Goal: Task Accomplishment & Management: Complete application form

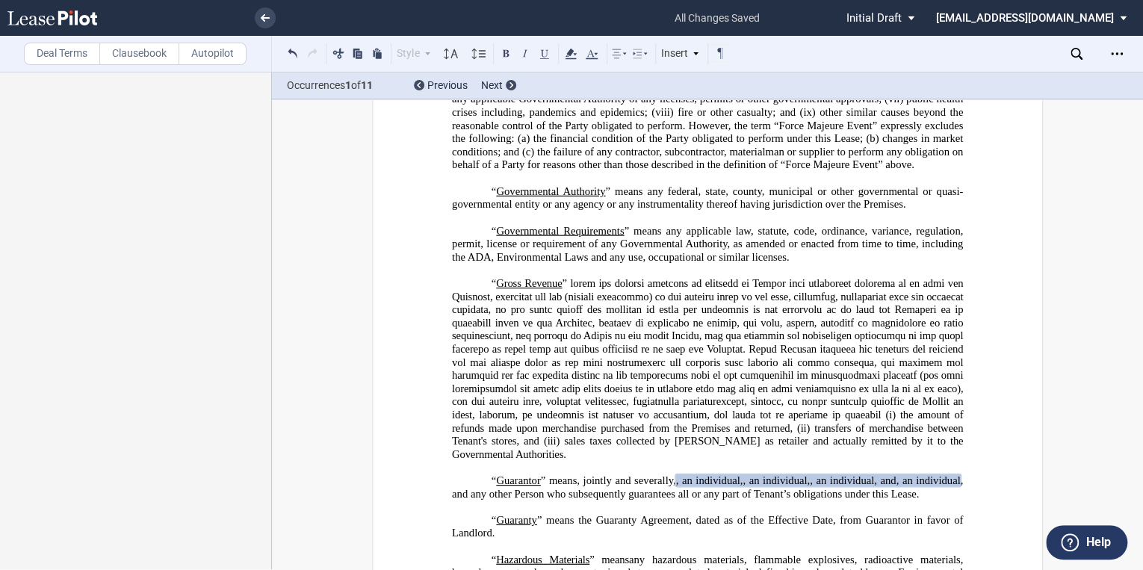
scroll to position [1971, 0]
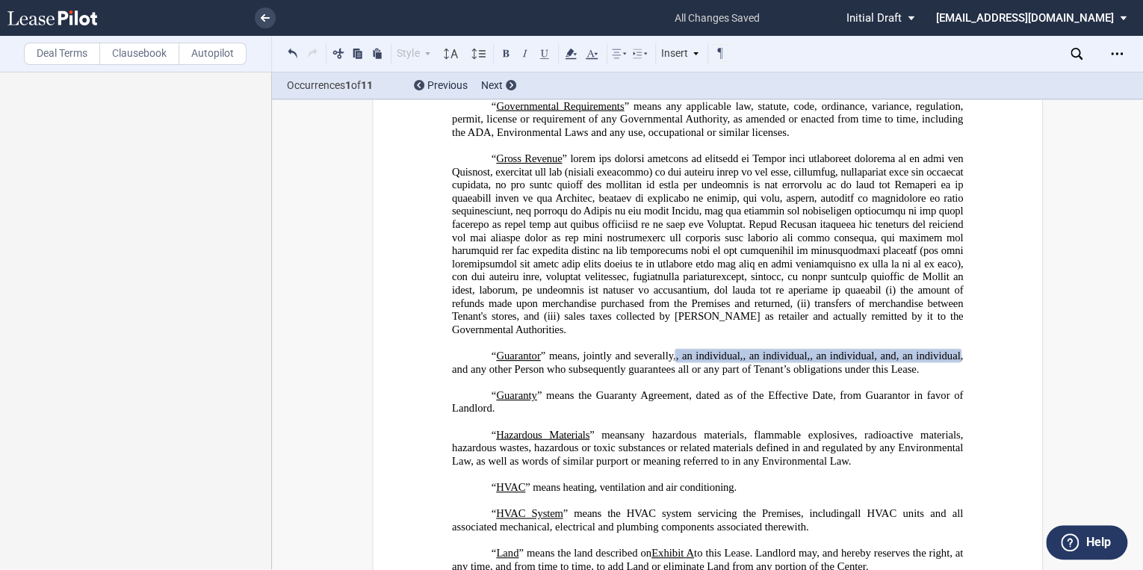
click at [740, 362] on span ", an individual" at bounding box center [708, 355] width 64 height 13
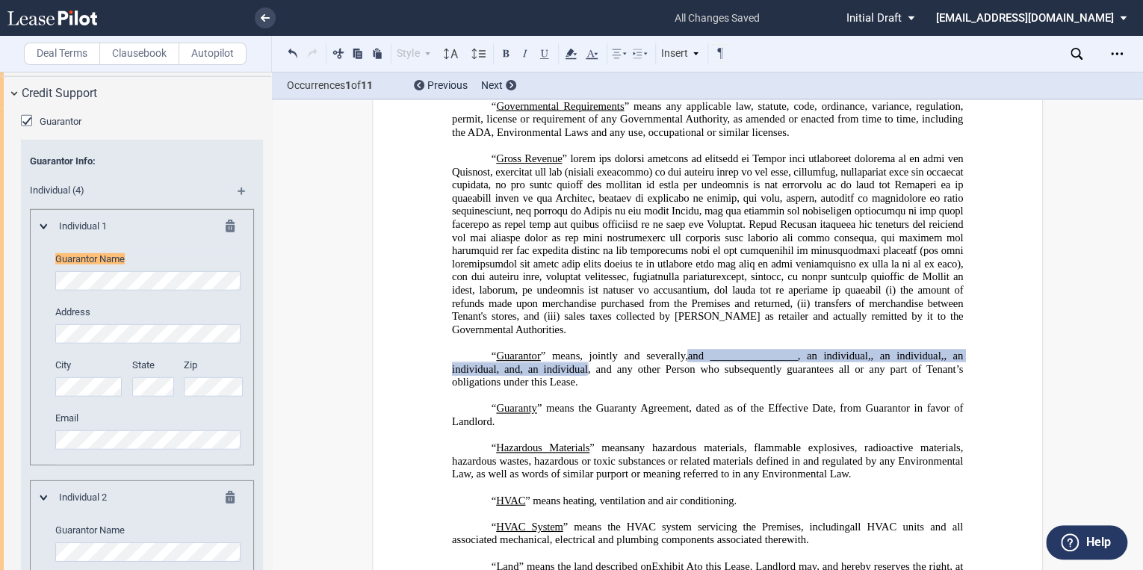
click at [906, 388] on span ", and any other Person who subsequently guarantees all or any part of Tenant’s …" at bounding box center [709, 375] width 514 height 25
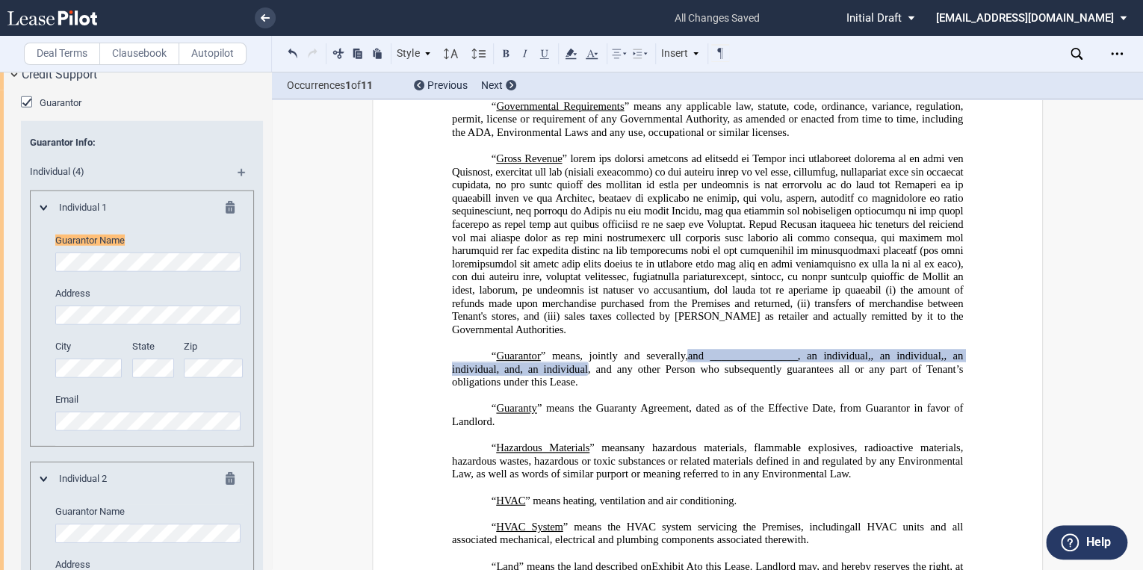
click at [868, 362] on span "and ________________, an individual" at bounding box center [778, 355] width 180 height 13
drag, startPoint x: 901, startPoint y: 379, endPoint x: 957, endPoint y: 378, distance: 56.0
click at [871, 362] on span "and ________________, an individual , , , and" at bounding box center [779, 355] width 183 height 13
drag, startPoint x: 957, startPoint y: 378, endPoint x: 908, endPoint y: 379, distance: 49.3
click at [918, 388] on span ", and any other Person who subsequently guarantees all or any part of Tenant’s …" at bounding box center [709, 375] width 514 height 25
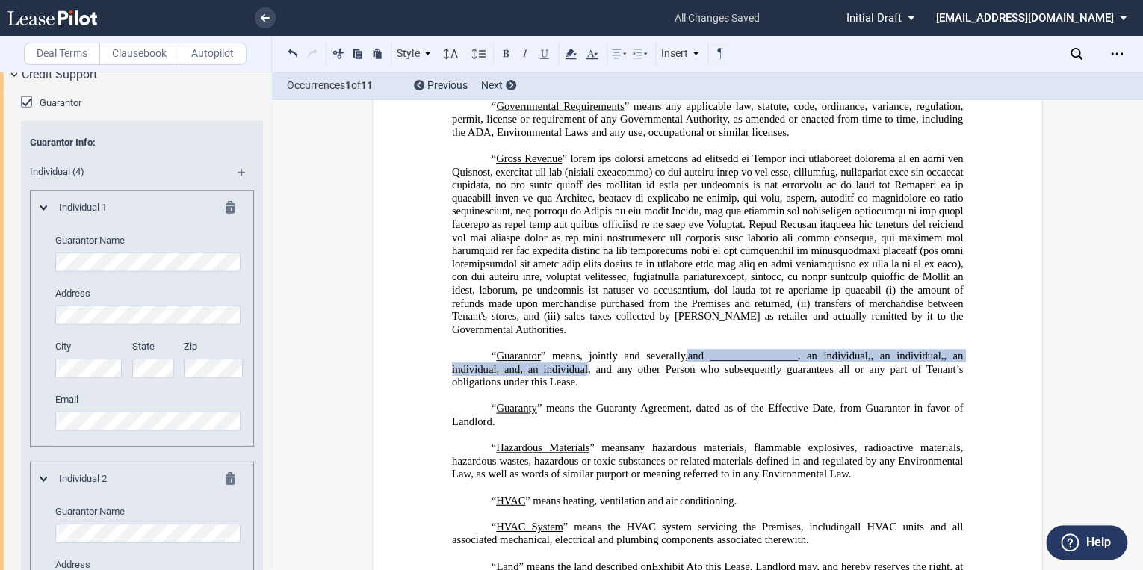
click at [868, 362] on span "and ________________, an individual" at bounding box center [778, 355] width 180 height 13
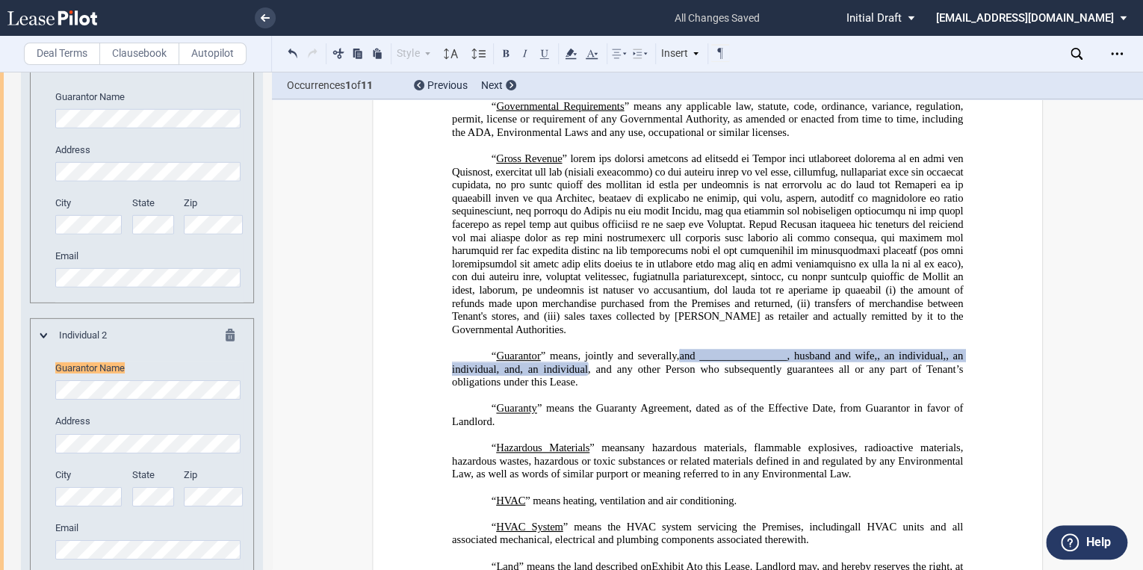
scroll to position [2342, 0]
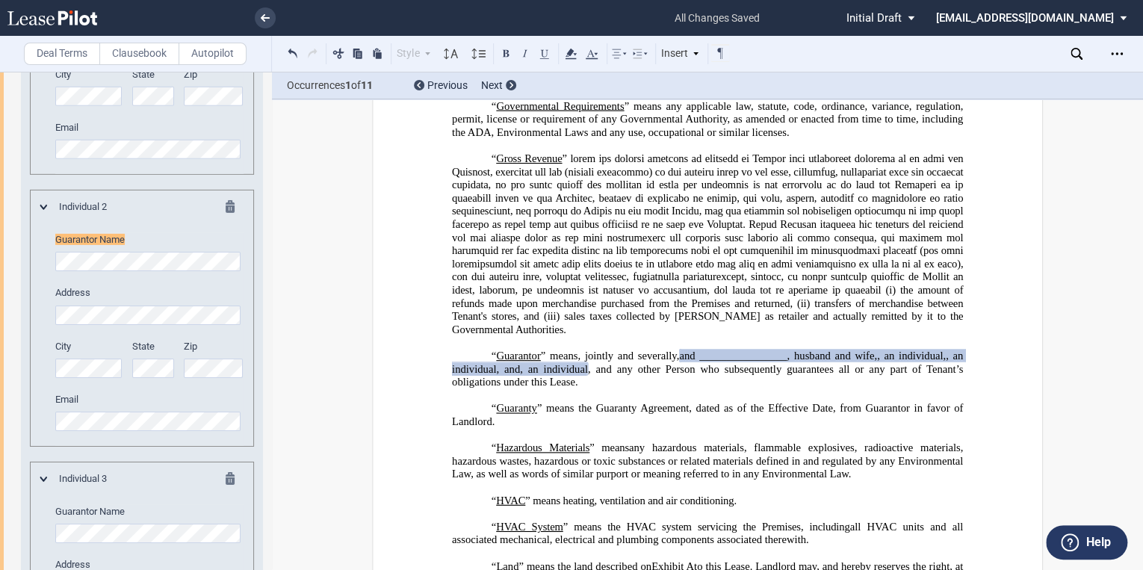
click at [874, 362] on span "and ________________, husband and wife" at bounding box center [776, 355] width 195 height 13
drag, startPoint x: 959, startPoint y: 379, endPoint x: 1004, endPoint y: 389, distance: 46.0
drag, startPoint x: 538, startPoint y: 394, endPoint x: 565, endPoint y: 392, distance: 27.7
click at [892, 362] on span ", an individual" at bounding box center [924, 355] width 65 height 13
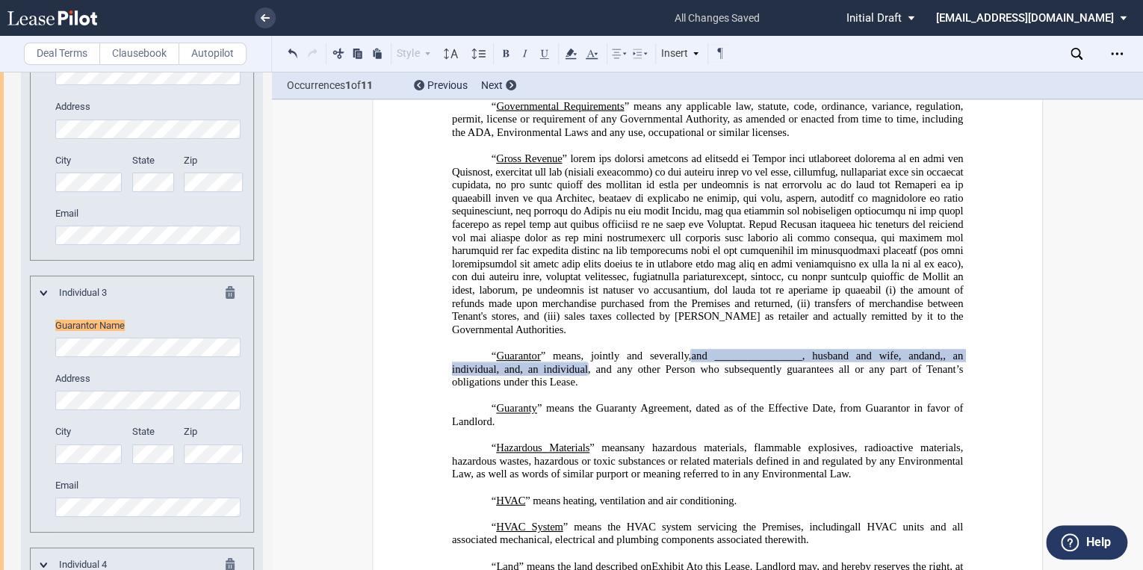
scroll to position [2613, 0]
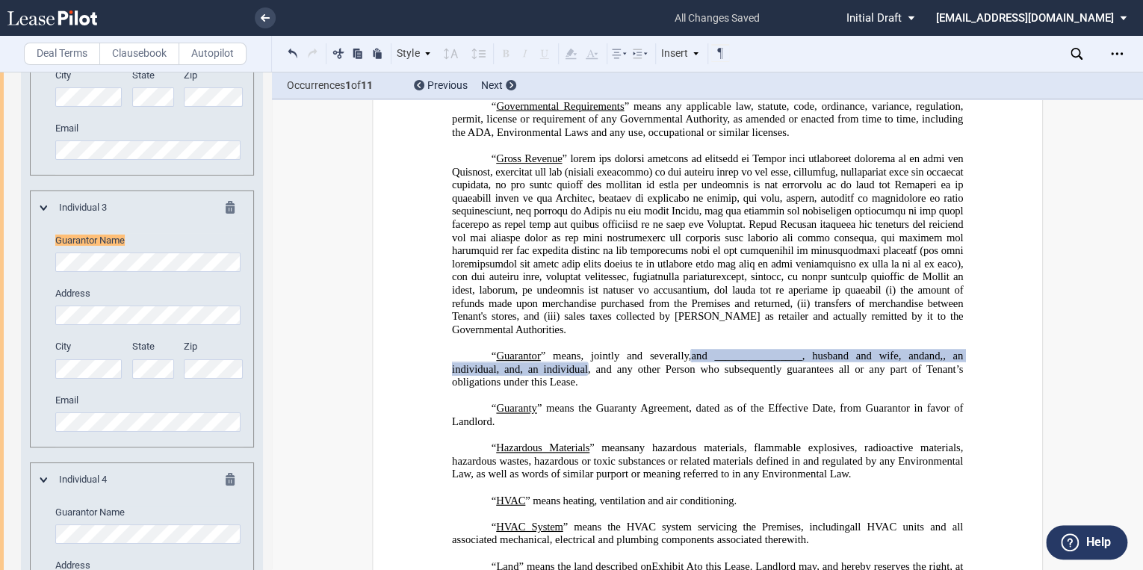
click at [939, 362] on span "," at bounding box center [940, 355] width 3 height 13
drag, startPoint x: 625, startPoint y: 391, endPoint x: 650, endPoint y: 391, distance: 24.6
click at [650, 375] on span ", an individual" at bounding box center [709, 361] width 514 height 25
click at [623, 375] on span ", an individual" at bounding box center [709, 361] width 514 height 25
click at [622, 375] on span ", an individual" at bounding box center [709, 361] width 514 height 25
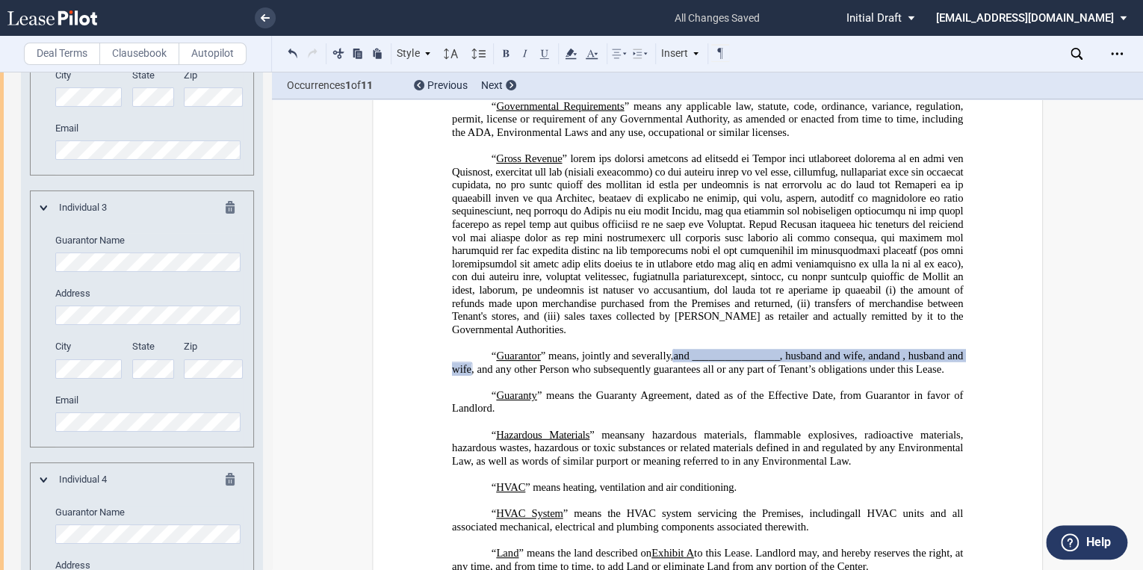
click at [862, 362] on span "and ________________, husband and wife" at bounding box center [767, 355] width 189 height 13
click at [649, 376] on p "“ Guarantor ” means, jointly and severally, , an individual , , , , and , an in…" at bounding box center [707, 362] width 511 height 26
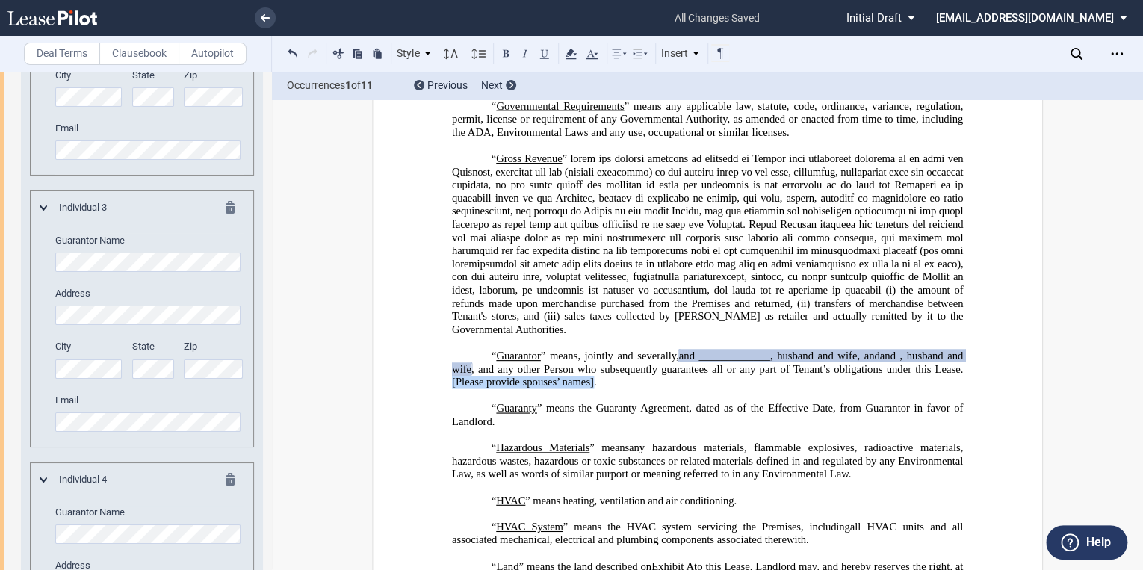
drag, startPoint x: 648, startPoint y: 405, endPoint x: 789, endPoint y: 411, distance: 140.5
click at [789, 388] on span ", and any other Person who subsequently guarantees all or any part of Tenant’s …" at bounding box center [709, 375] width 514 height 25
click at [571, 55] on icon at bounding box center [571, 54] width 18 height 18
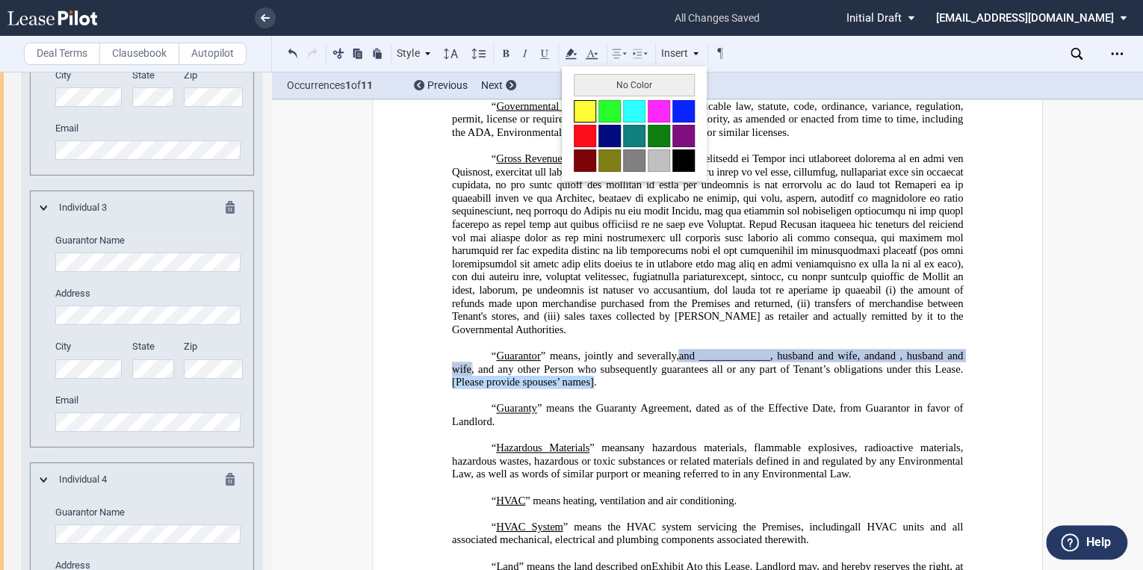
click at [584, 107] on button at bounding box center [584, 111] width 22 height 22
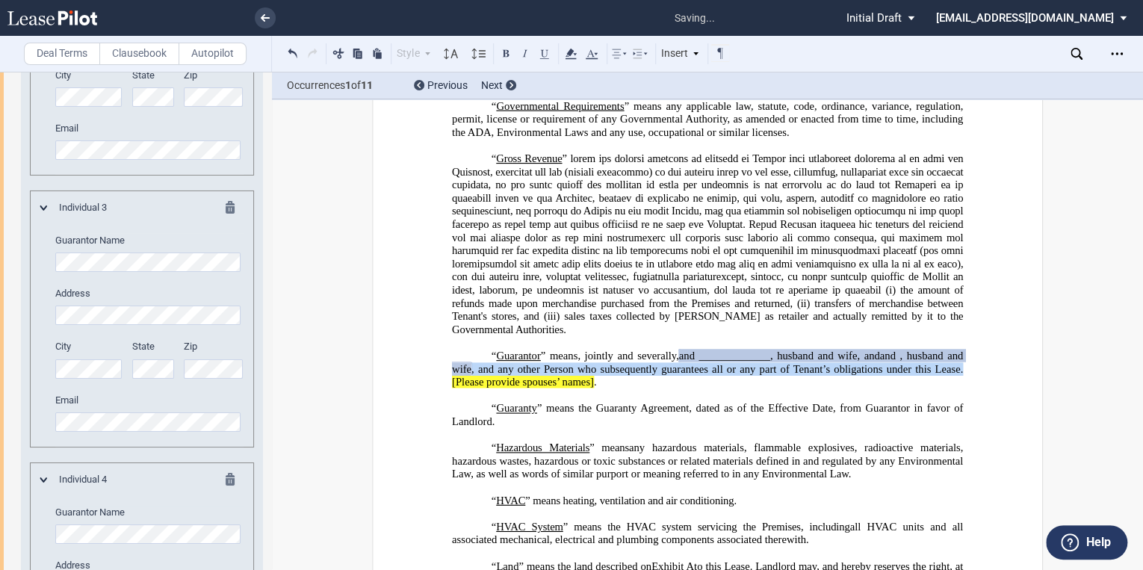
click at [771, 388] on span ", and any other Person who subsequently guarantees all or any part of Tenant’s …" at bounding box center [707, 375] width 511 height 25
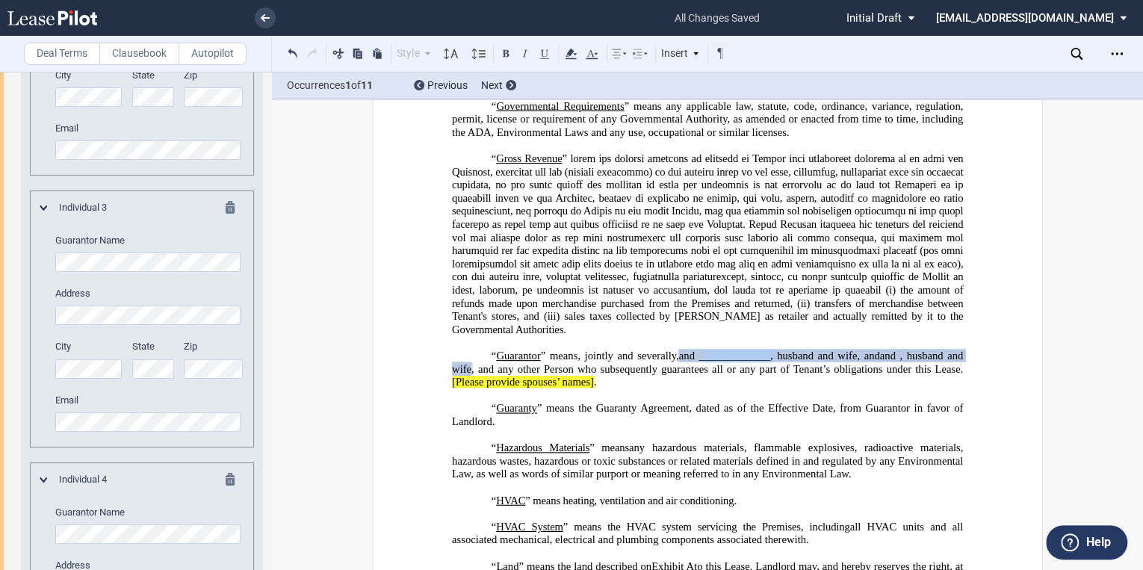
drag, startPoint x: 783, startPoint y: 382, endPoint x: 852, endPoint y: 379, distance: 69.5
click at [852, 362] on span "and _____________, husband and wife" at bounding box center [768, 355] width 178 height 13
click at [567, 52] on icon at bounding box center [571, 54] width 18 height 18
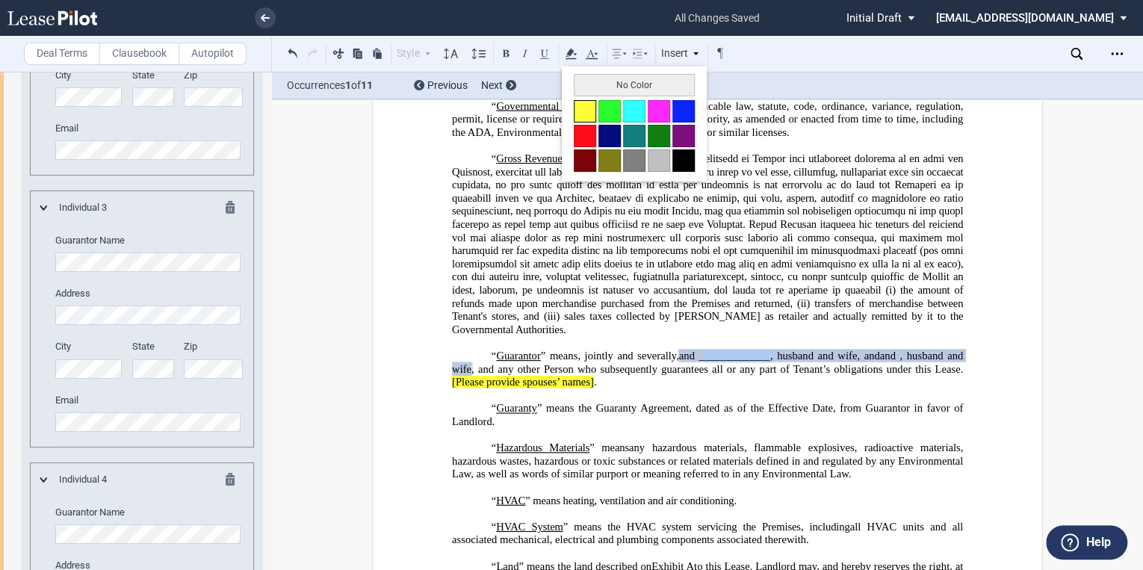
click at [585, 111] on button at bounding box center [584, 111] width 22 height 22
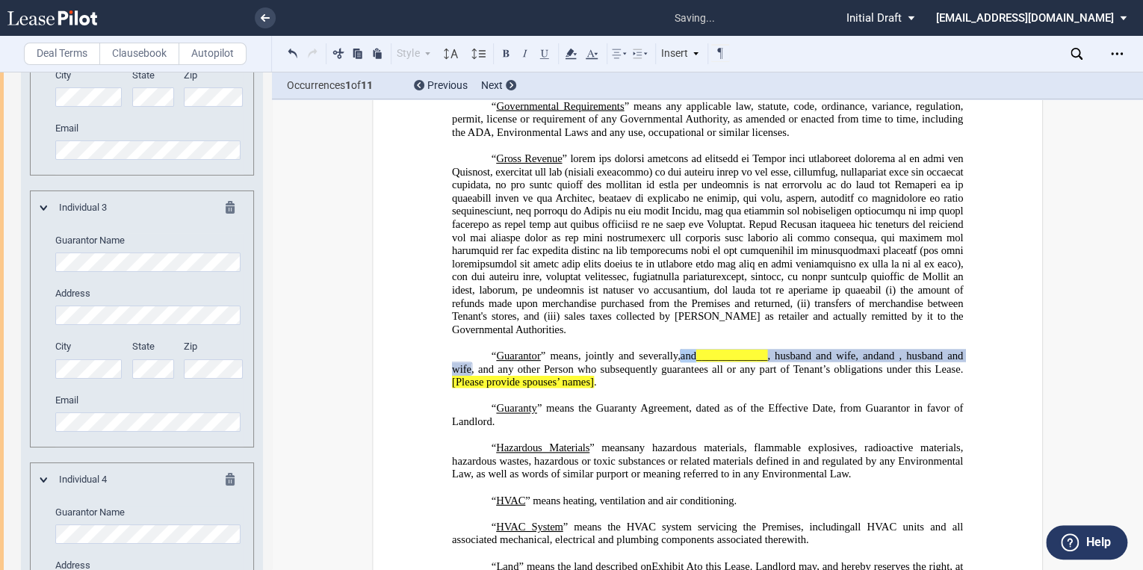
click at [556, 402] on p "﻿" at bounding box center [707, 395] width 511 height 13
click at [571, 54] on icon at bounding box center [571, 54] width 18 height 18
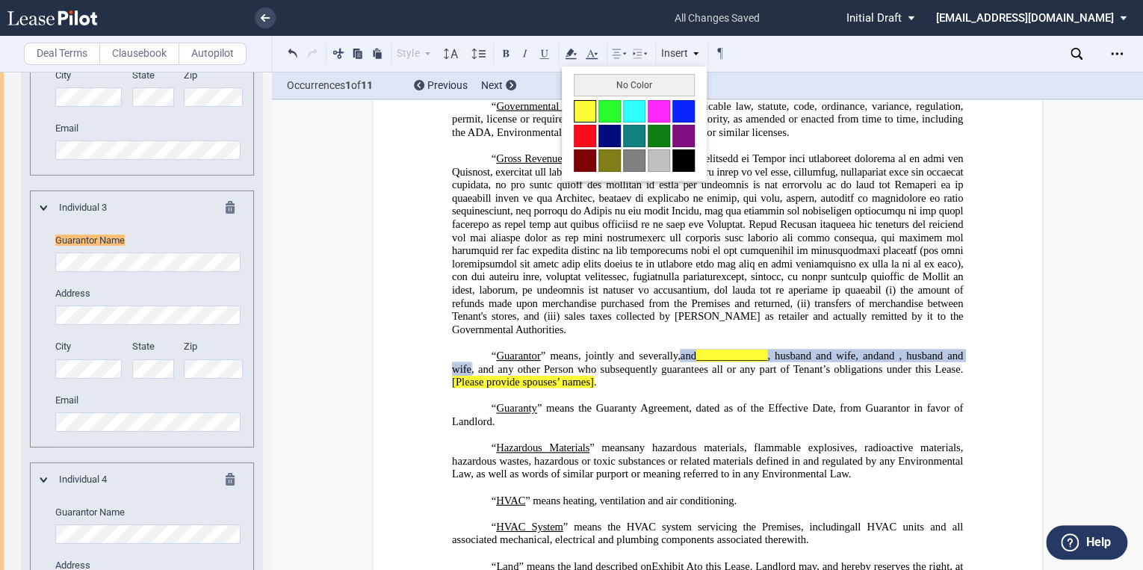
click at [582, 113] on button at bounding box center [584, 111] width 22 height 22
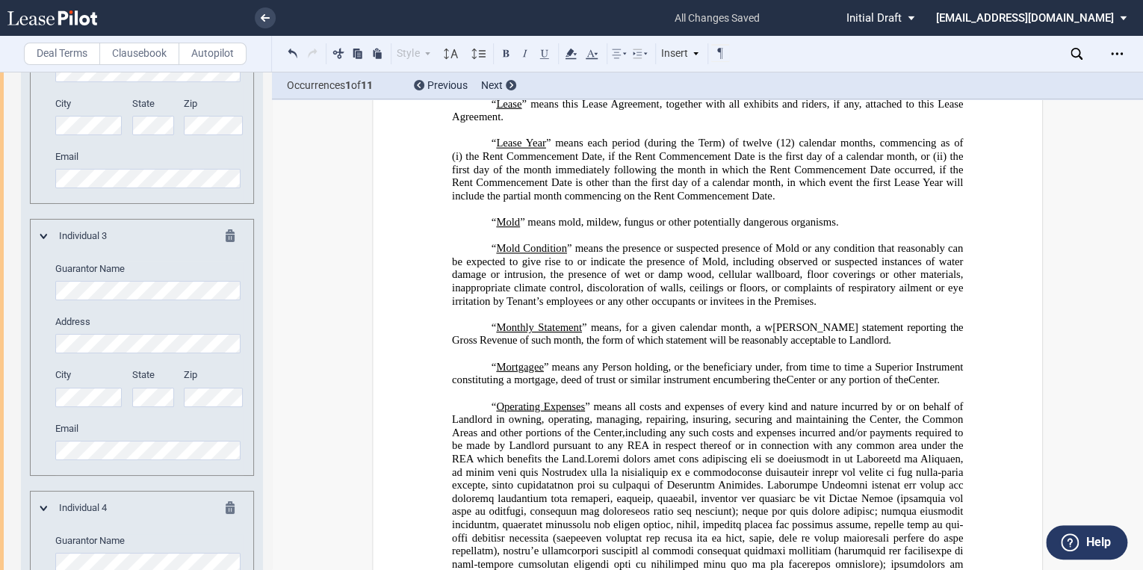
scroll to position [2608, 0]
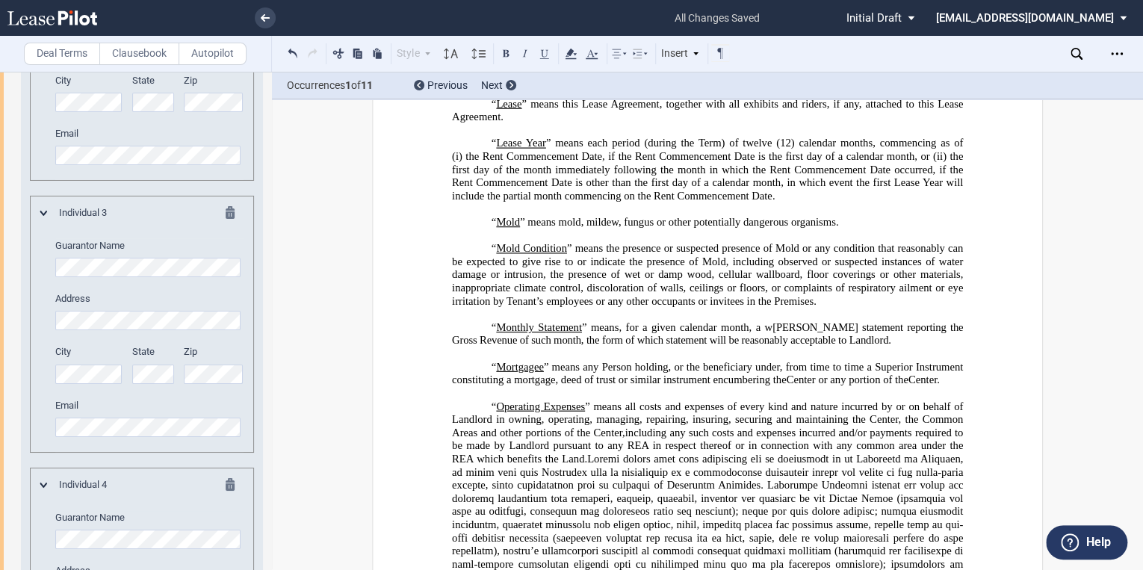
click at [228, 224] on md-icon at bounding box center [235, 215] width 18 height 18
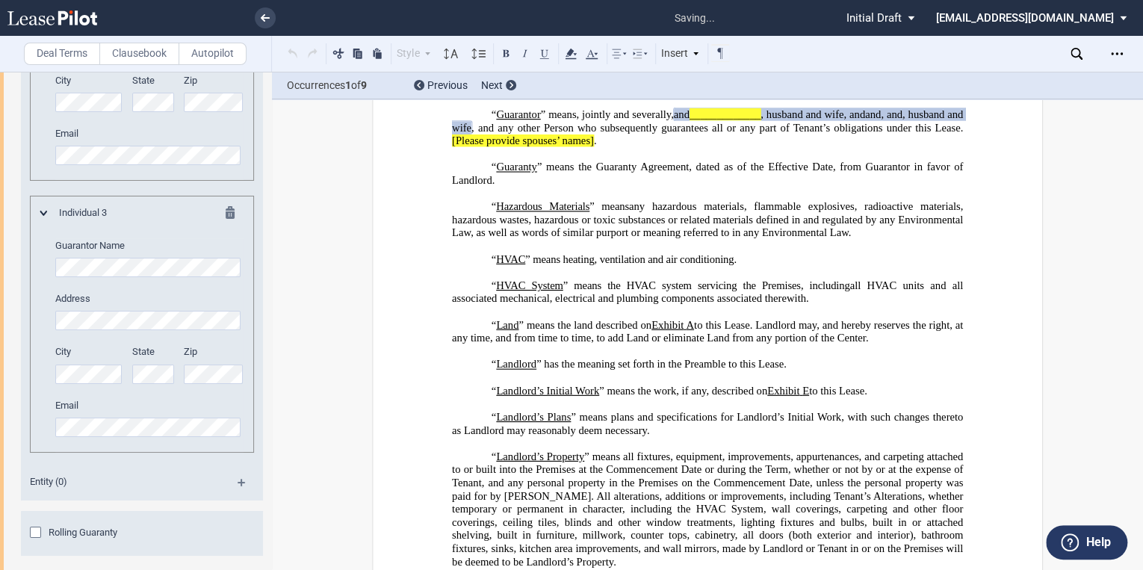
scroll to position [2084, 0]
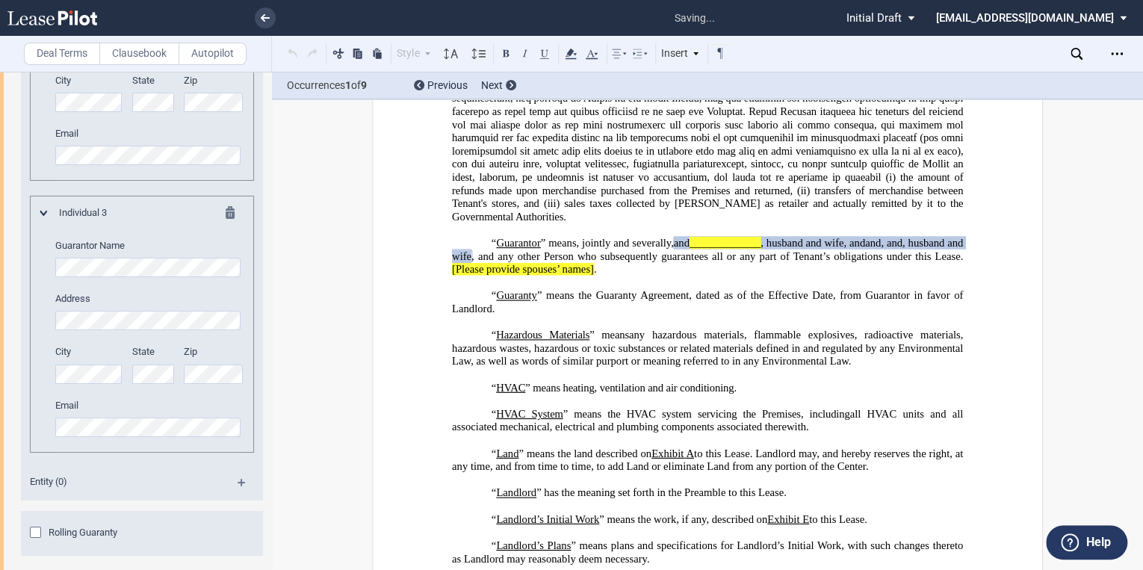
click at [229, 224] on md-icon at bounding box center [235, 215] width 18 height 18
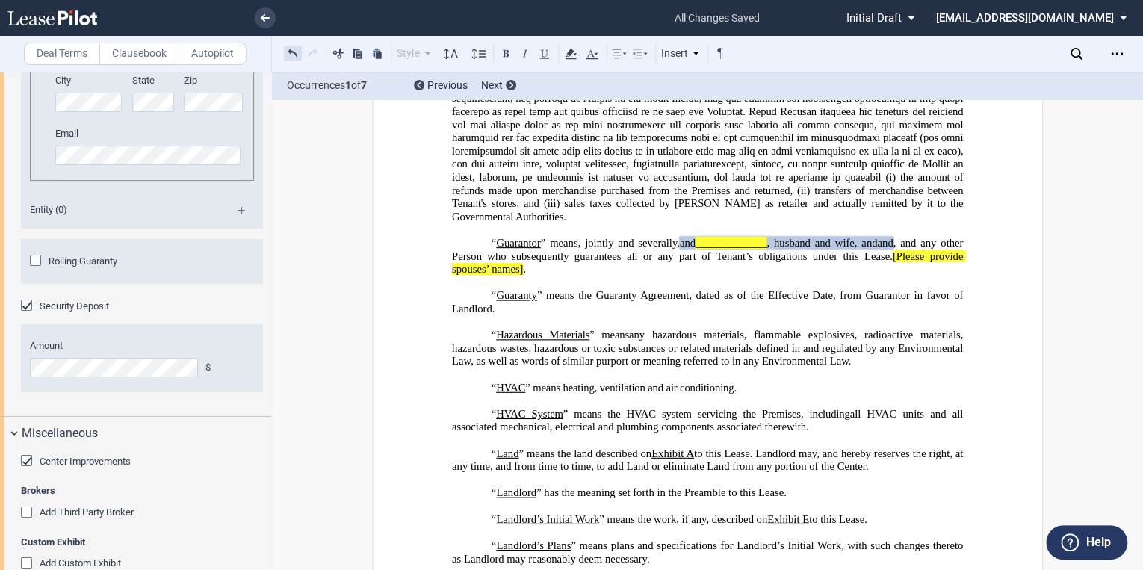
click at [286, 57] on button at bounding box center [293, 53] width 18 height 18
click at [285, 57] on button at bounding box center [293, 53] width 18 height 18
click at [305, 54] on button at bounding box center [312, 53] width 18 height 18
click at [303, 56] on button at bounding box center [312, 53] width 18 height 18
click at [532, 276] on span ", and any other Person who subsequently guarantees all or any part of Tenant’s …" at bounding box center [709, 256] width 514 height 39
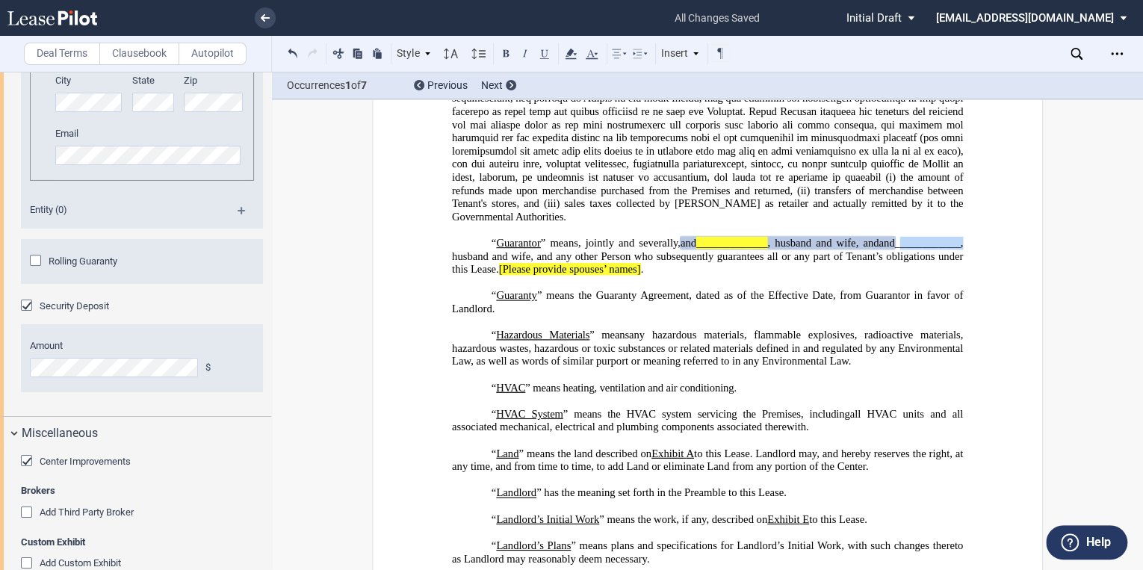
drag, startPoint x: 536, startPoint y: 279, endPoint x: 600, endPoint y: 279, distance: 64.2
click at [600, 276] on span "____________, husband and wife, and any other Person who subsequently guarantee…" at bounding box center [709, 256] width 514 height 39
click at [568, 51] on use at bounding box center [570, 54] width 11 height 10
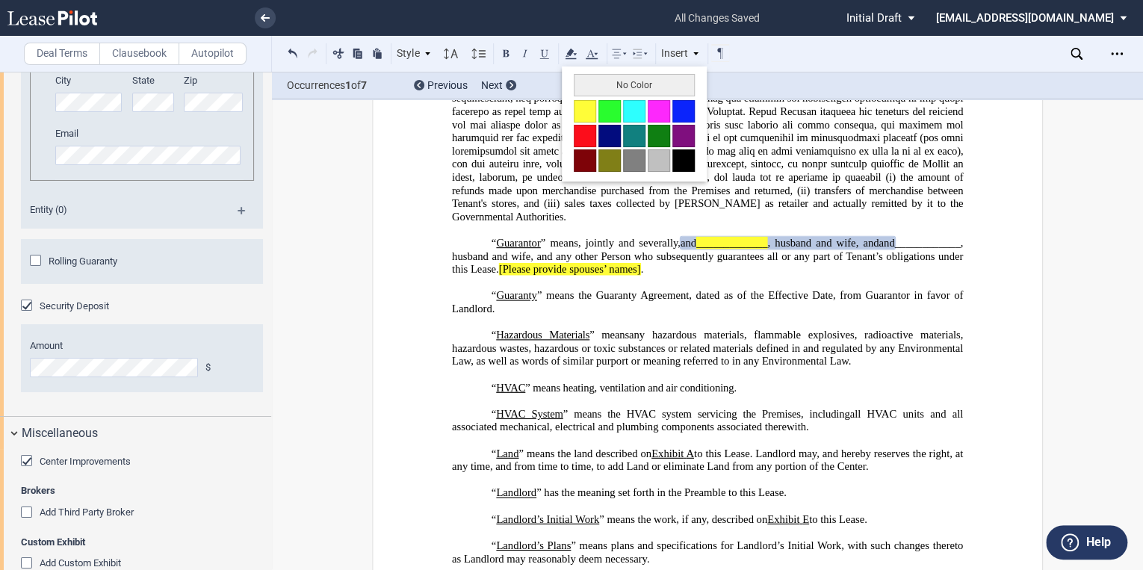
click at [582, 106] on button at bounding box center [584, 111] width 22 height 22
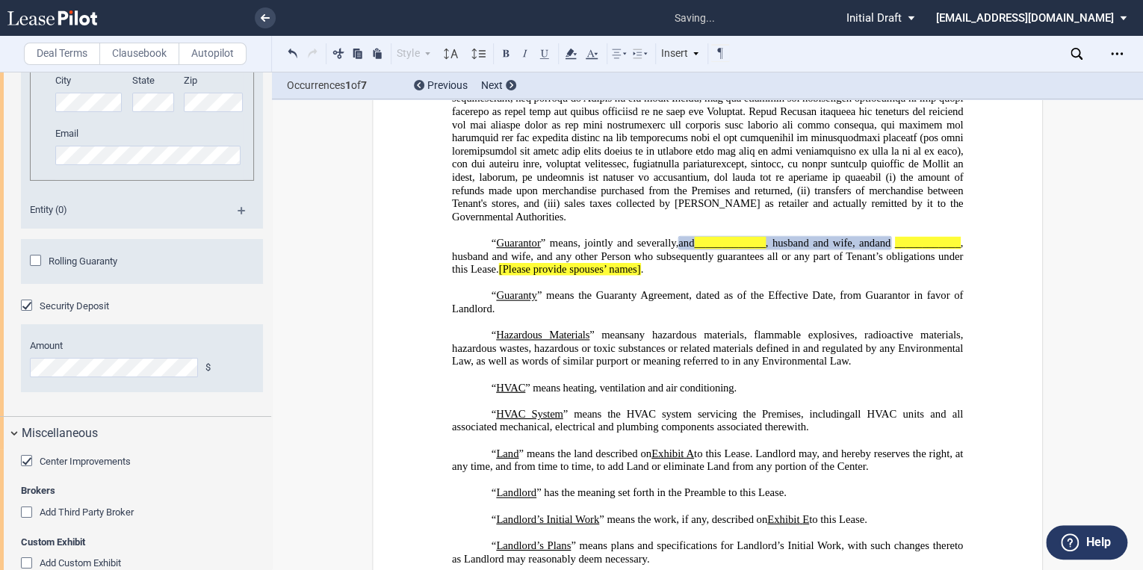
drag, startPoint x: 946, startPoint y: 264, endPoint x: 961, endPoint y: 326, distance: 63.8
click at [874, 249] on span ", and" at bounding box center [863, 243] width 22 height 13
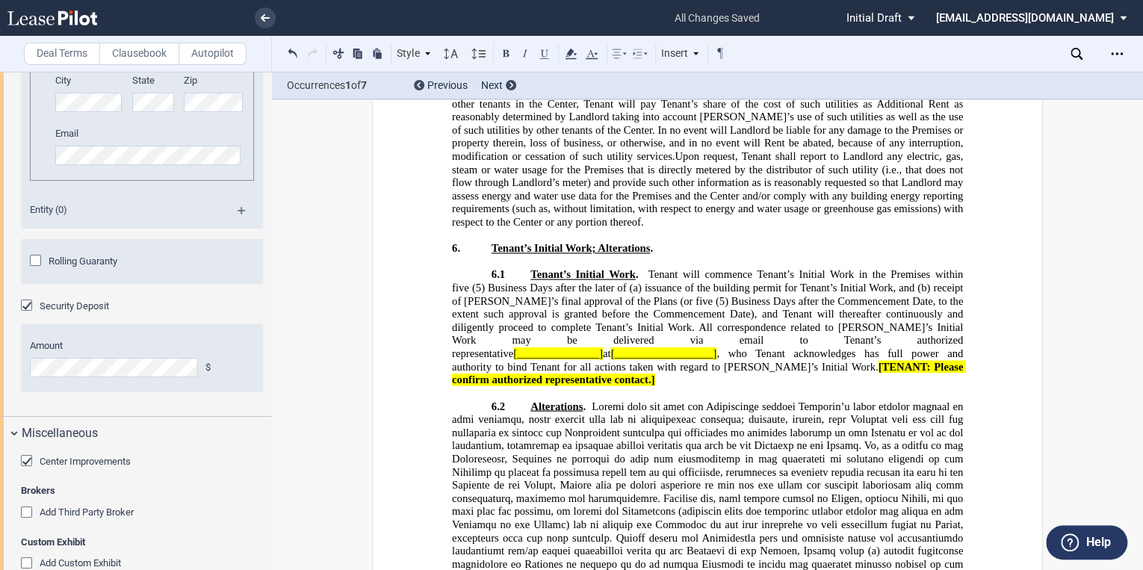
scroll to position [7939, 0]
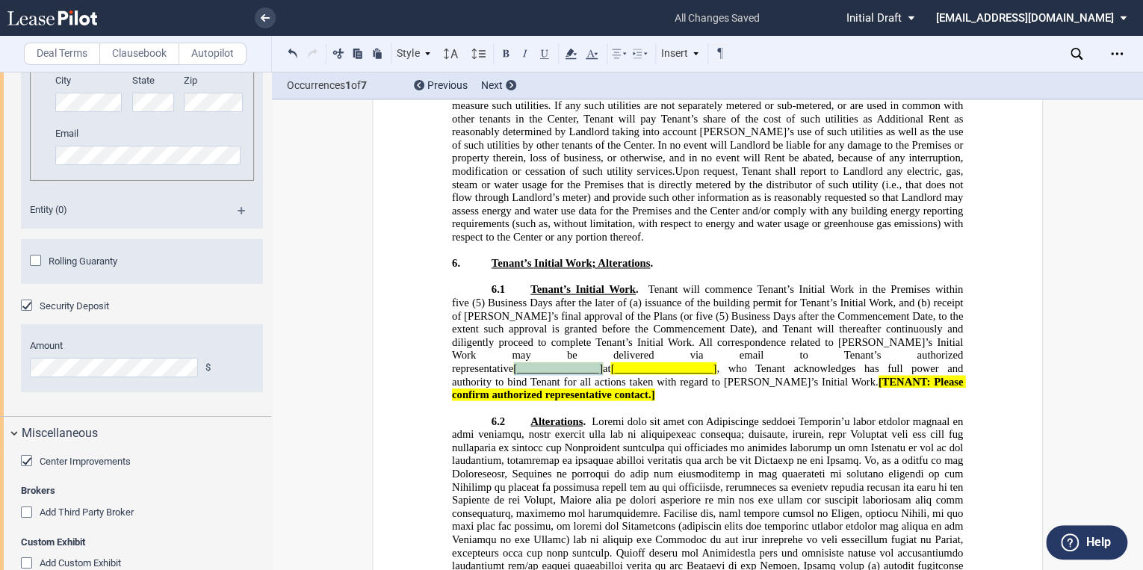
drag, startPoint x: 669, startPoint y: 352, endPoint x: 757, endPoint y: 354, distance: 88.1
click at [603, 362] on span "[_______________]" at bounding box center [558, 368] width 90 height 13
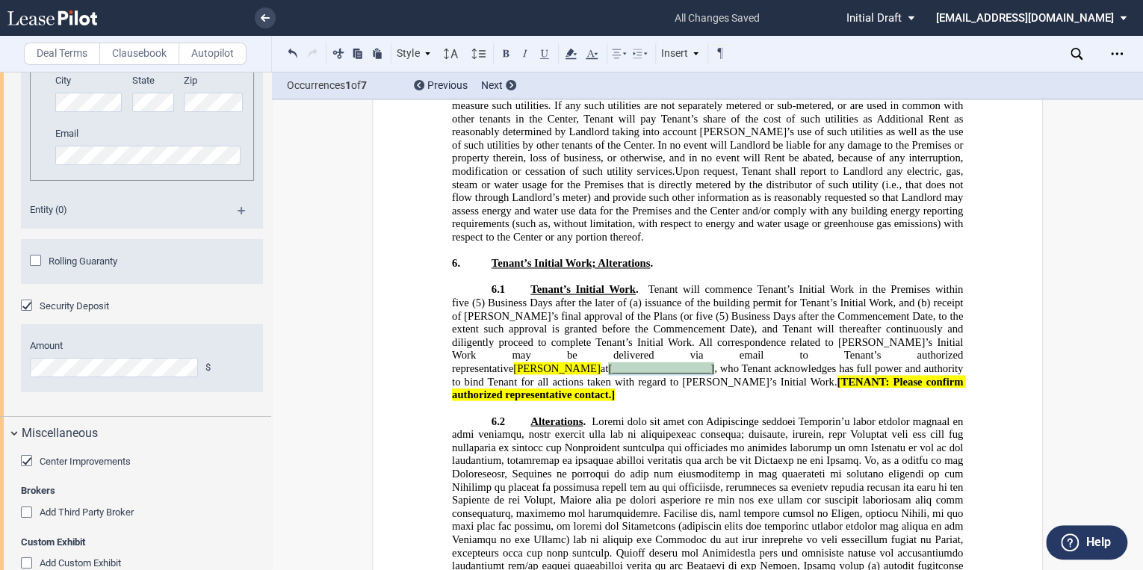
drag, startPoint x: 786, startPoint y: 354, endPoint x: 890, endPoint y: 356, distance: 104.6
click at [714, 362] on span "[__________________]" at bounding box center [661, 368] width 106 height 13
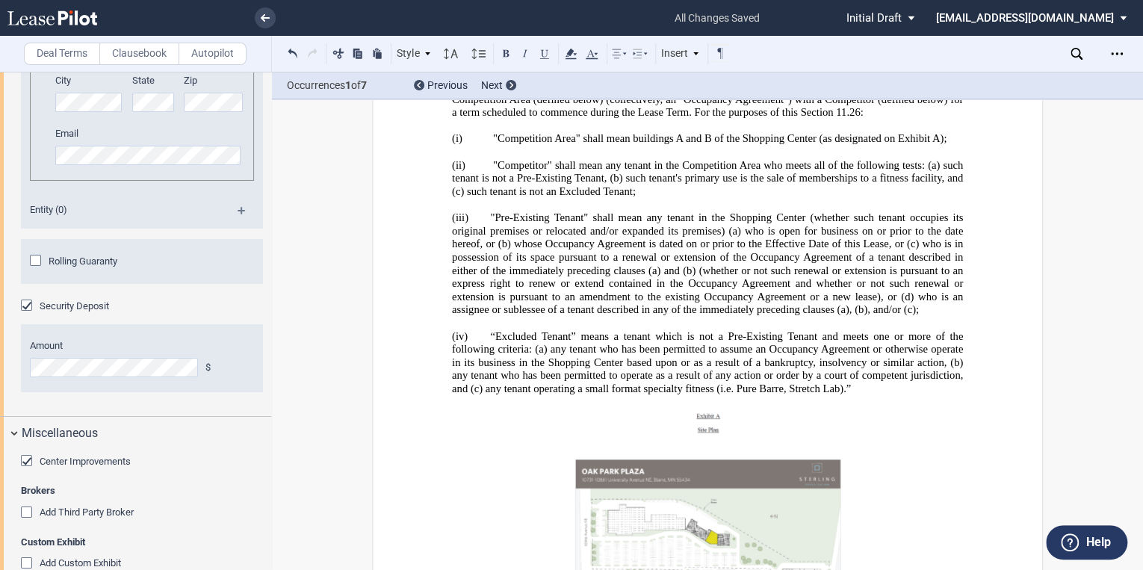
scroll to position [25562, 0]
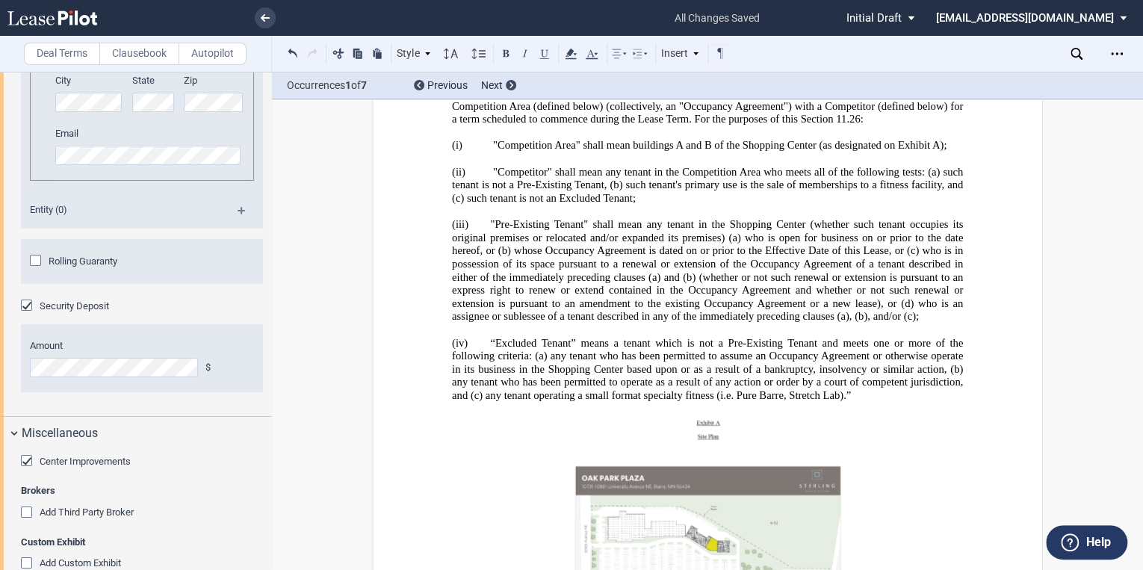
click at [476, 443] on p "﻿" at bounding box center [707, 552] width 511 height 277
drag, startPoint x: 442, startPoint y: 457, endPoint x: 446, endPoint y: 464, distance: 8.3
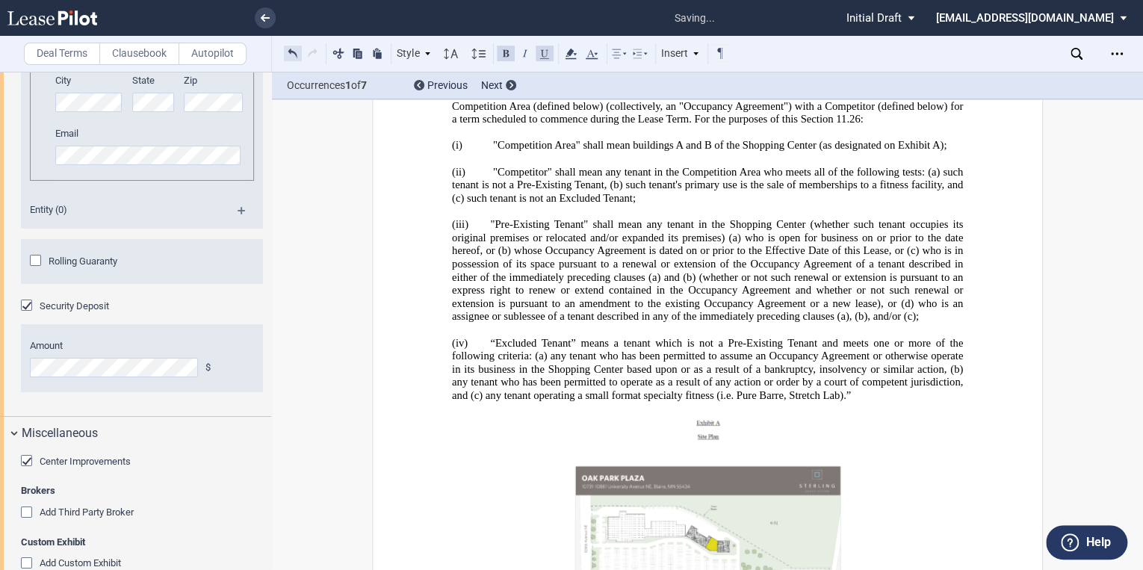
click at [292, 54] on button at bounding box center [293, 53] width 18 height 18
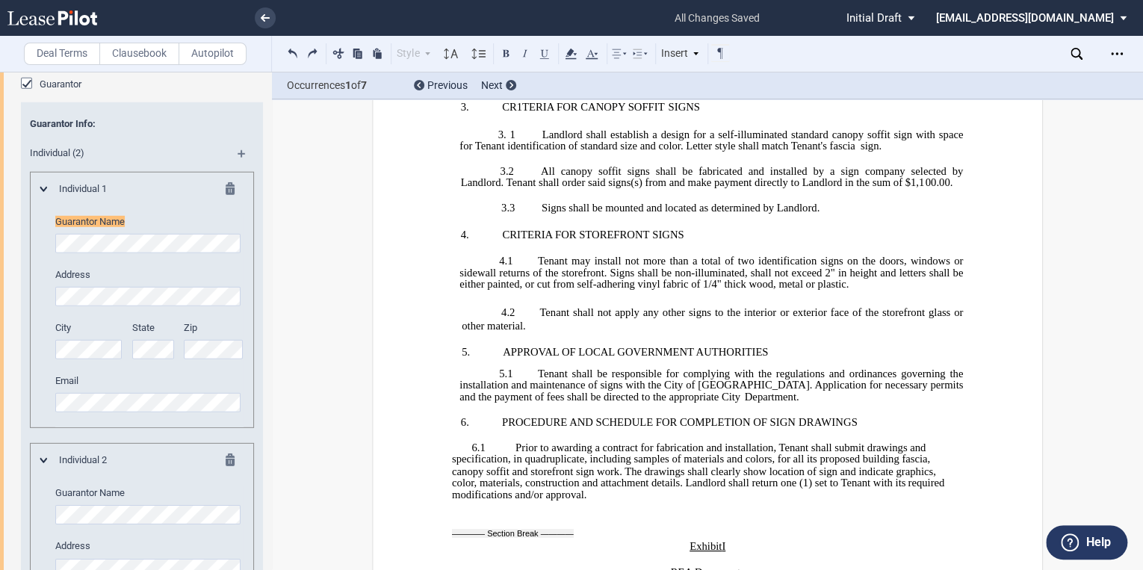
scroll to position [2070, 0]
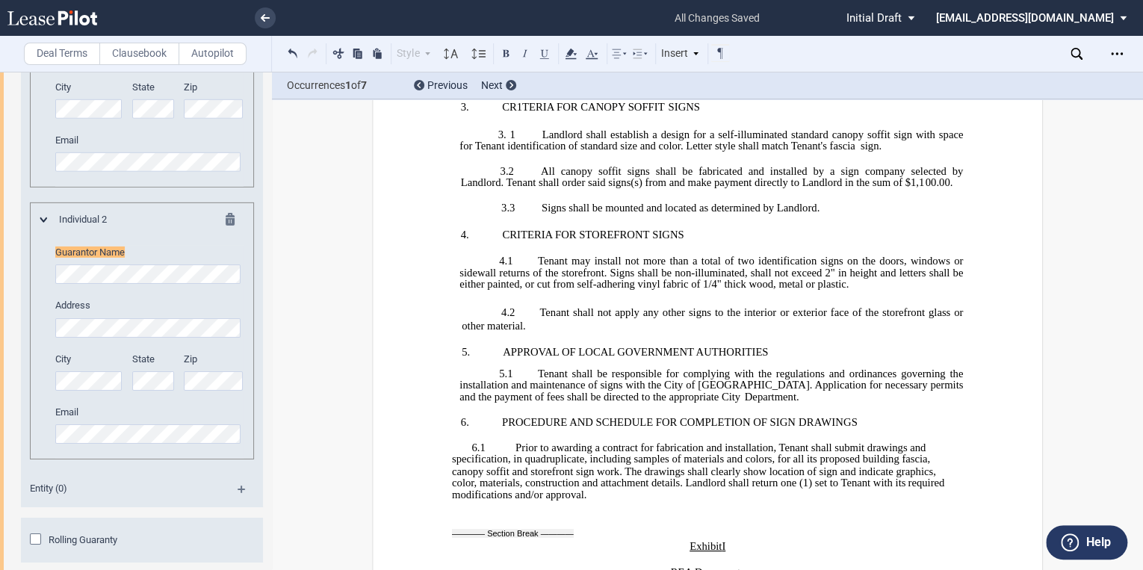
scroll to position [2342, 0]
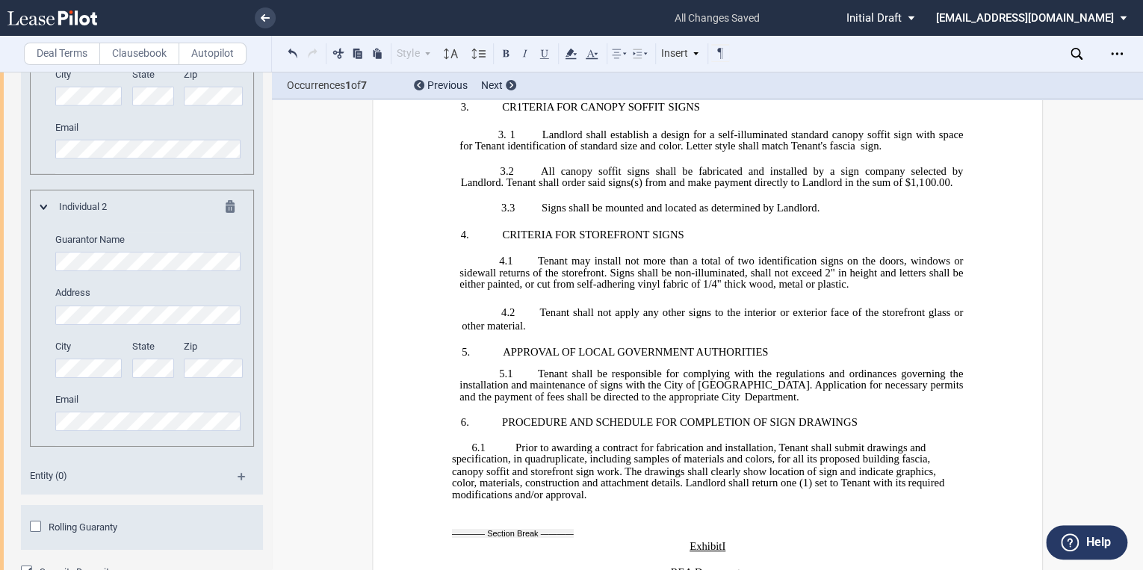
drag, startPoint x: 447, startPoint y: 373, endPoint x: 590, endPoint y: 374, distance: 142.6
drag, startPoint x: 585, startPoint y: 373, endPoint x: 648, endPoint y: 279, distance: 113.1
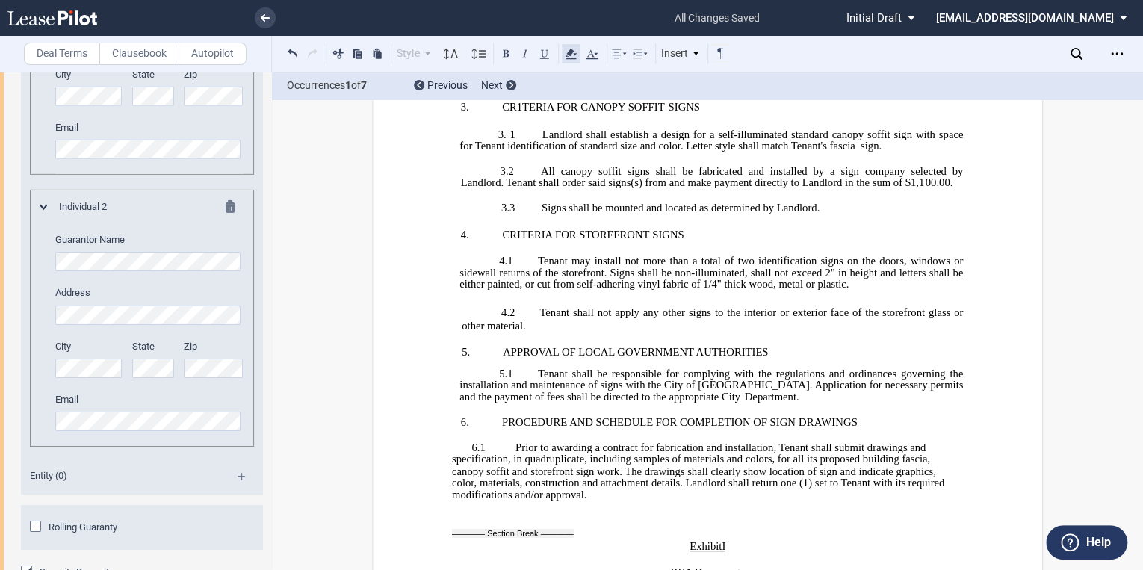
click at [565, 54] on icon at bounding box center [571, 54] width 18 height 18
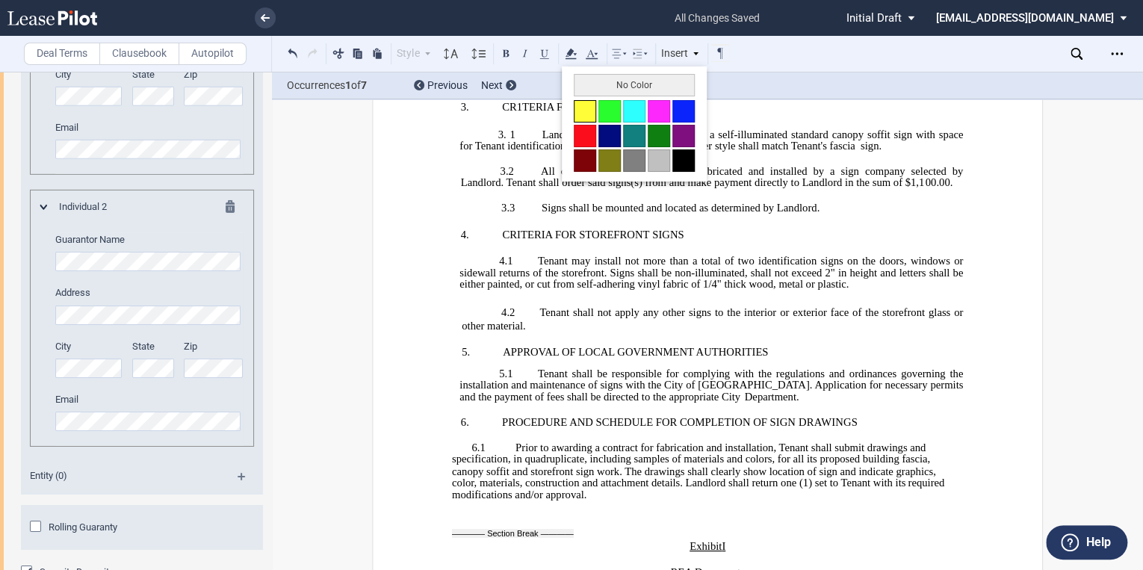
click at [578, 106] on button at bounding box center [584, 111] width 22 height 22
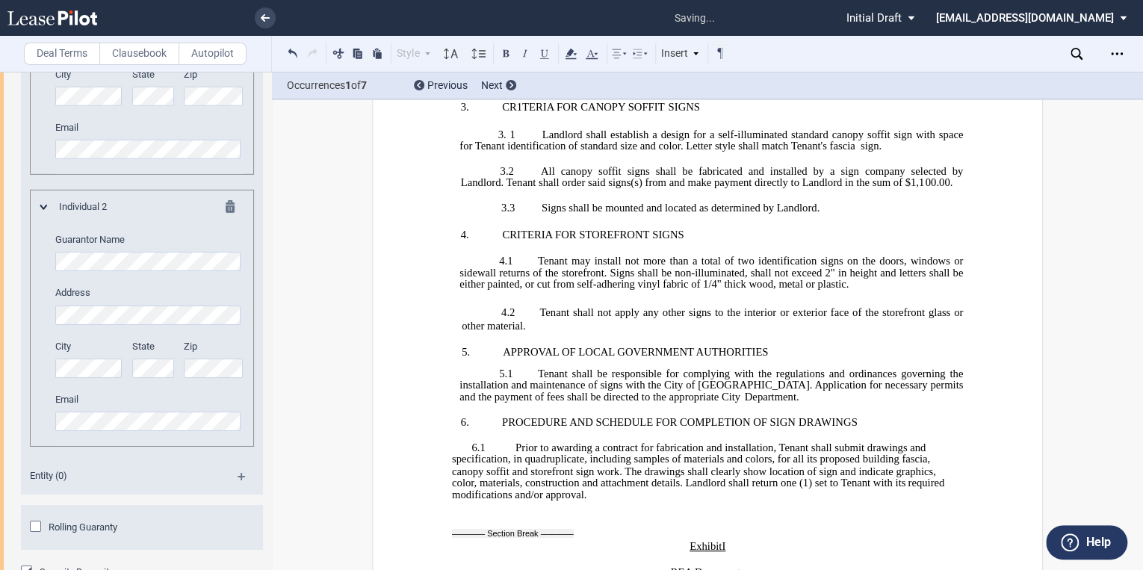
drag, startPoint x: 853, startPoint y: 377, endPoint x: 895, endPoint y: 376, distance: 42.6
click at [573, 54] on icon at bounding box center [571, 54] width 18 height 18
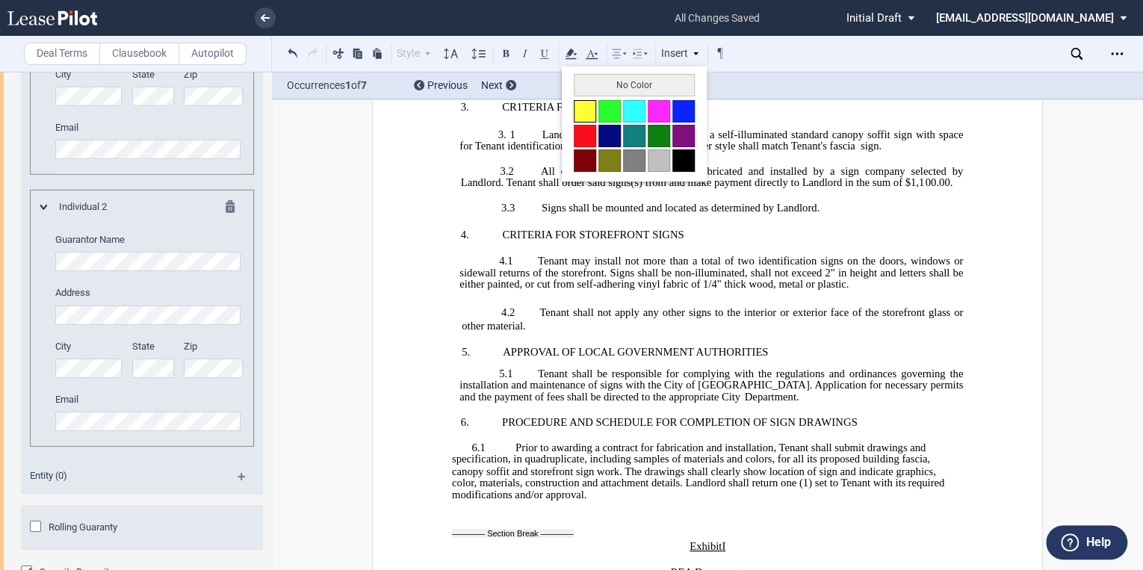
click at [585, 110] on button at bounding box center [584, 111] width 22 height 22
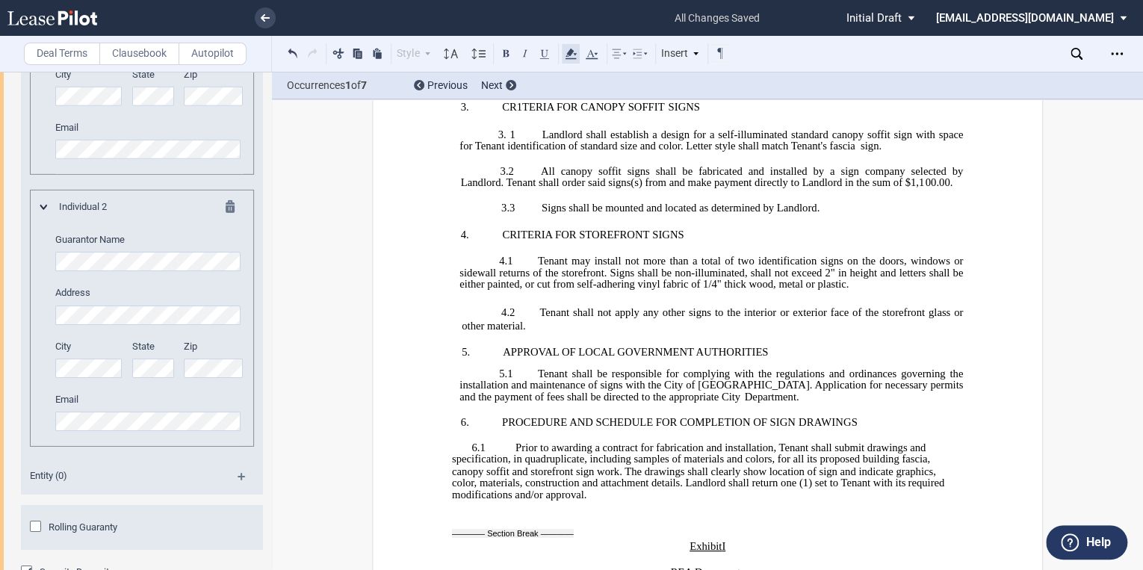
click at [574, 48] on icon at bounding box center [571, 54] width 18 height 18
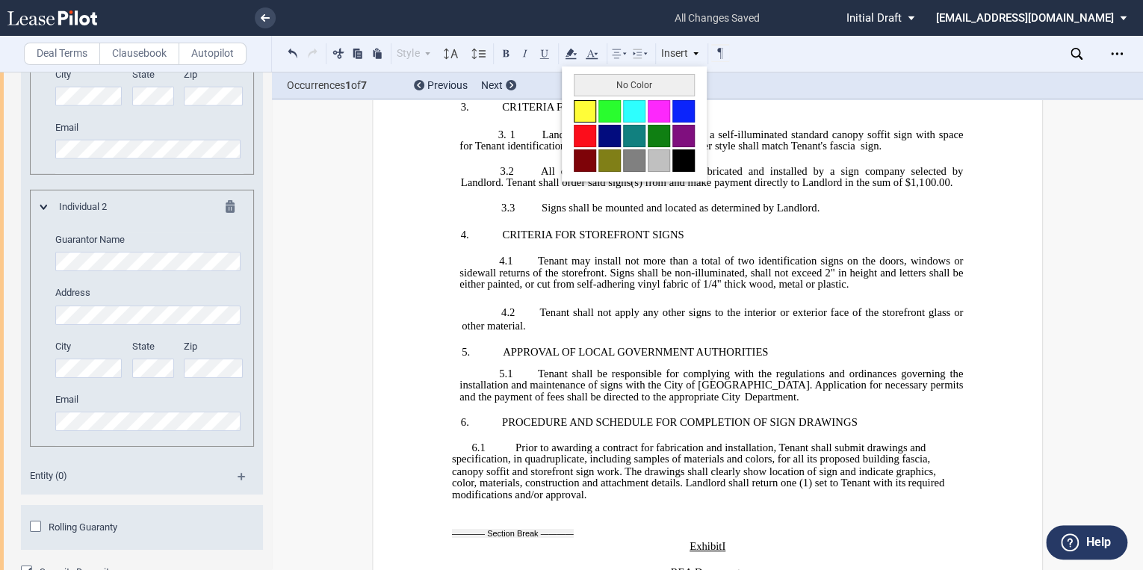
click at [579, 107] on button at bounding box center [584, 111] width 22 height 22
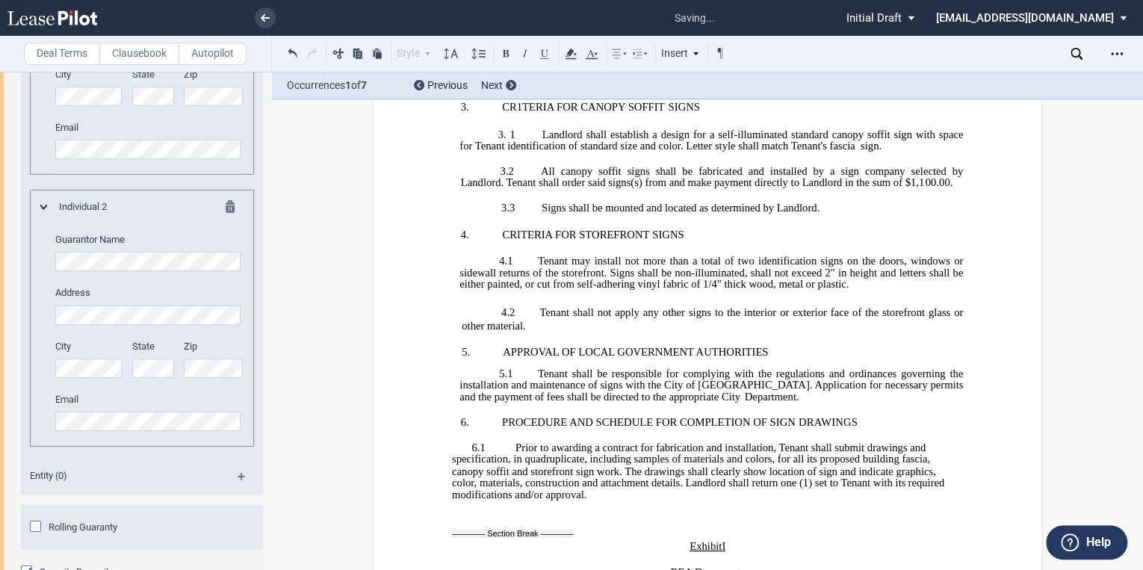
drag, startPoint x: 690, startPoint y: 403, endPoint x: 711, endPoint y: 402, distance: 20.9
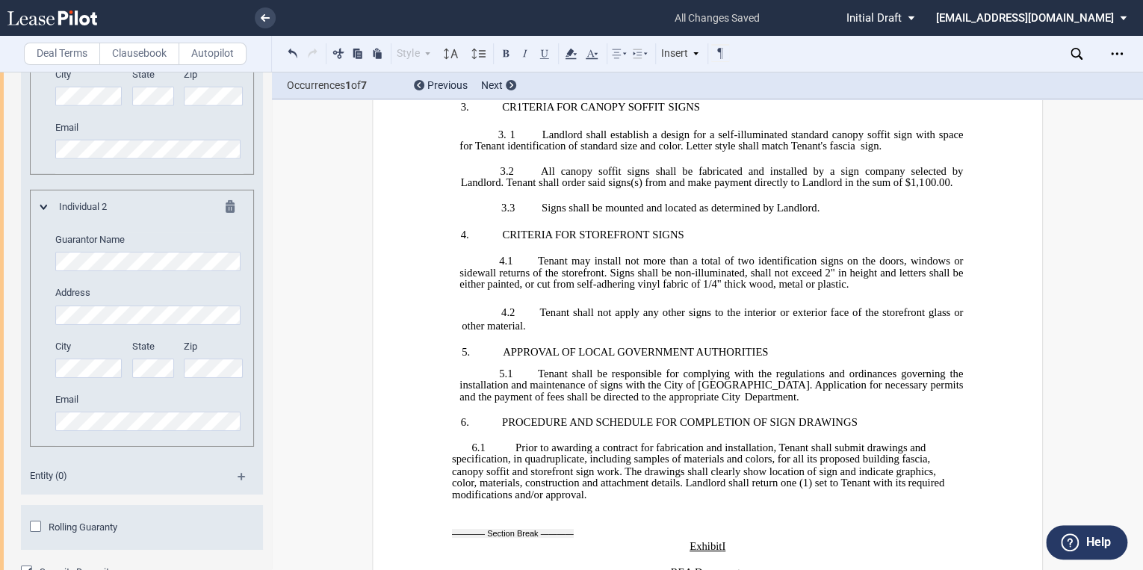
drag, startPoint x: 551, startPoint y: 403, endPoint x: 698, endPoint y: 405, distance: 147.1
click at [572, 57] on icon at bounding box center [571, 54] width 18 height 18
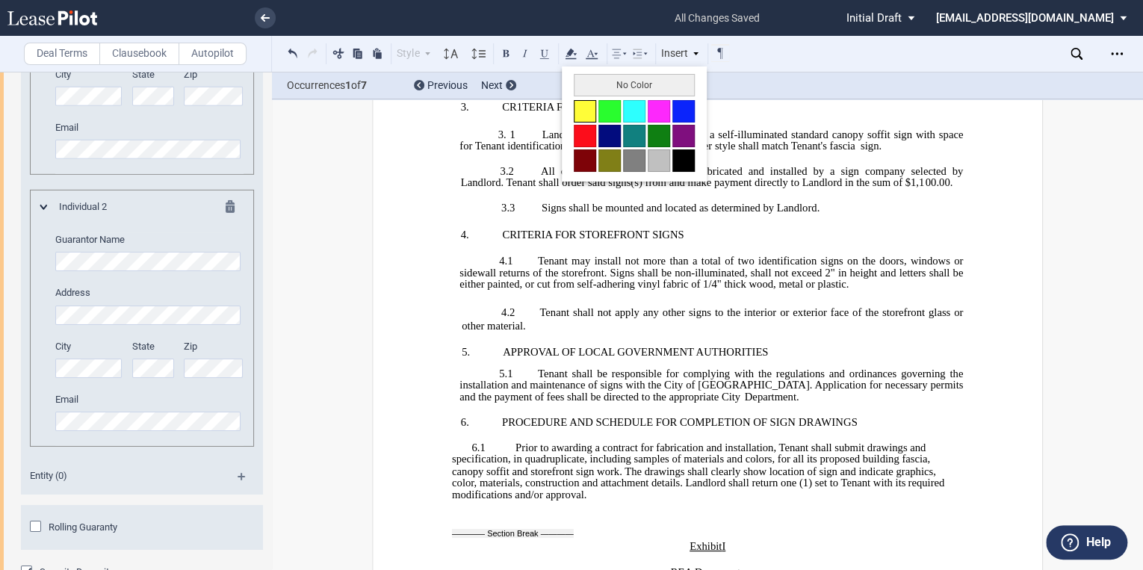
click at [579, 108] on button at bounding box center [584, 111] width 22 height 22
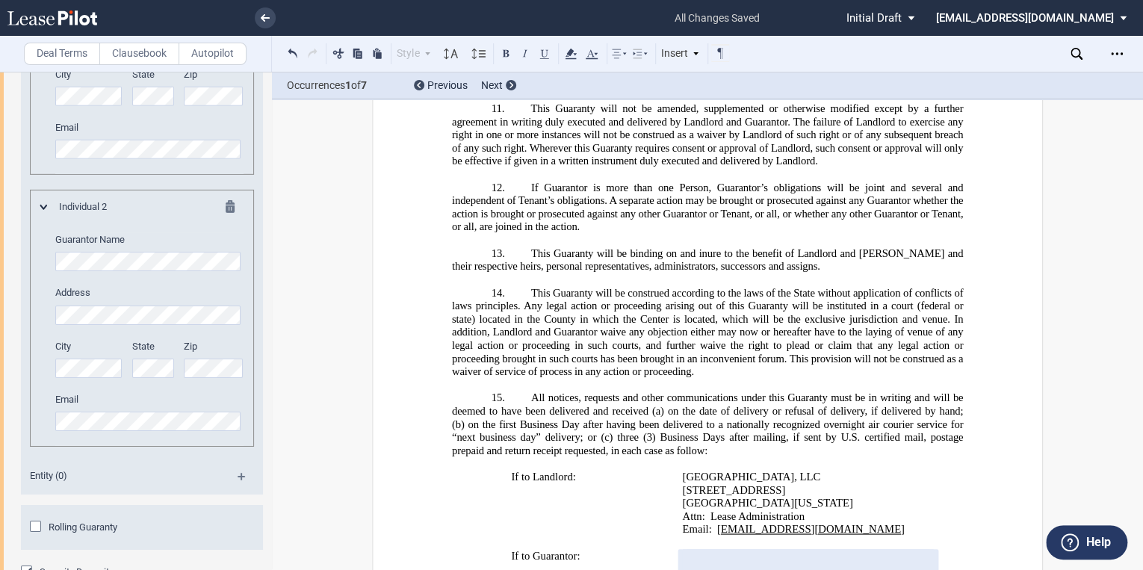
scroll to position [37390, 0]
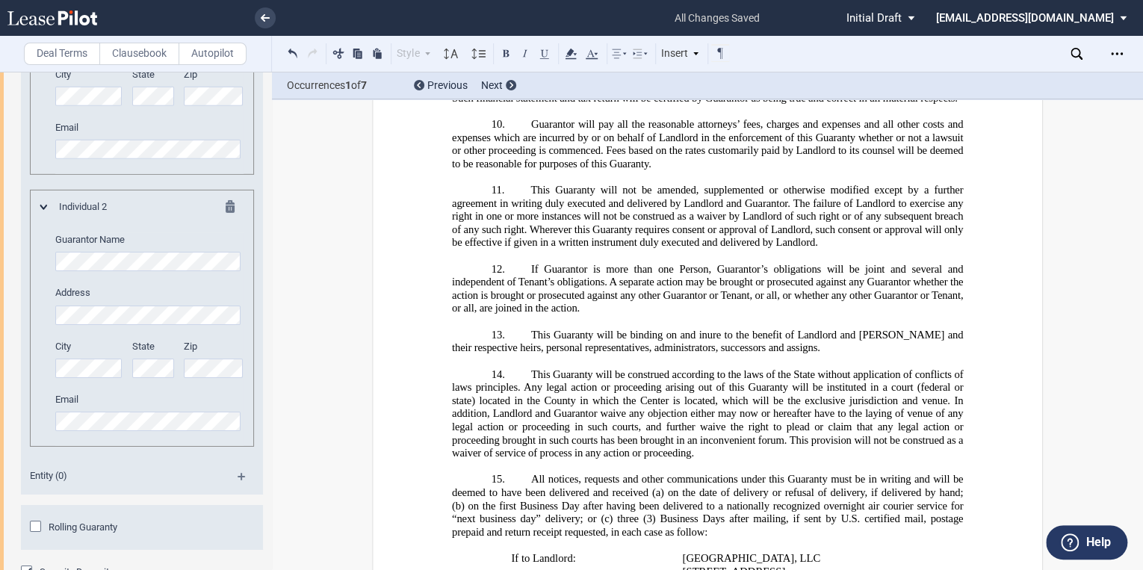
drag, startPoint x: 762, startPoint y: 391, endPoint x: 777, endPoint y: 391, distance: 14.9
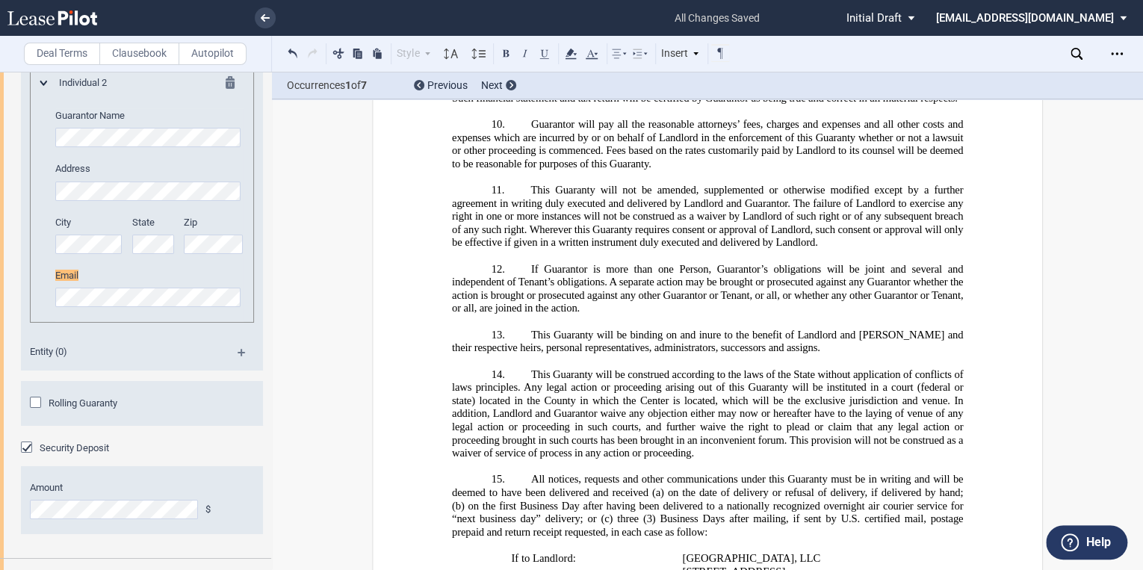
scroll to position [2501, 0]
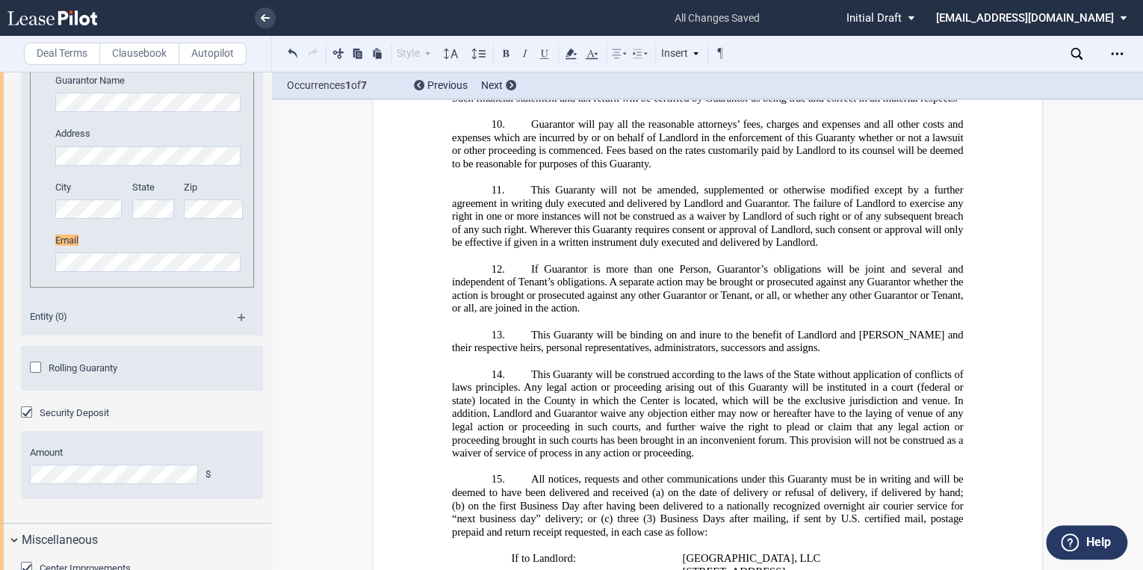
drag, startPoint x: 814, startPoint y: 326, endPoint x: 880, endPoint y: 327, distance: 66.5
click at [574, 54] on use at bounding box center [570, 54] width 11 height 10
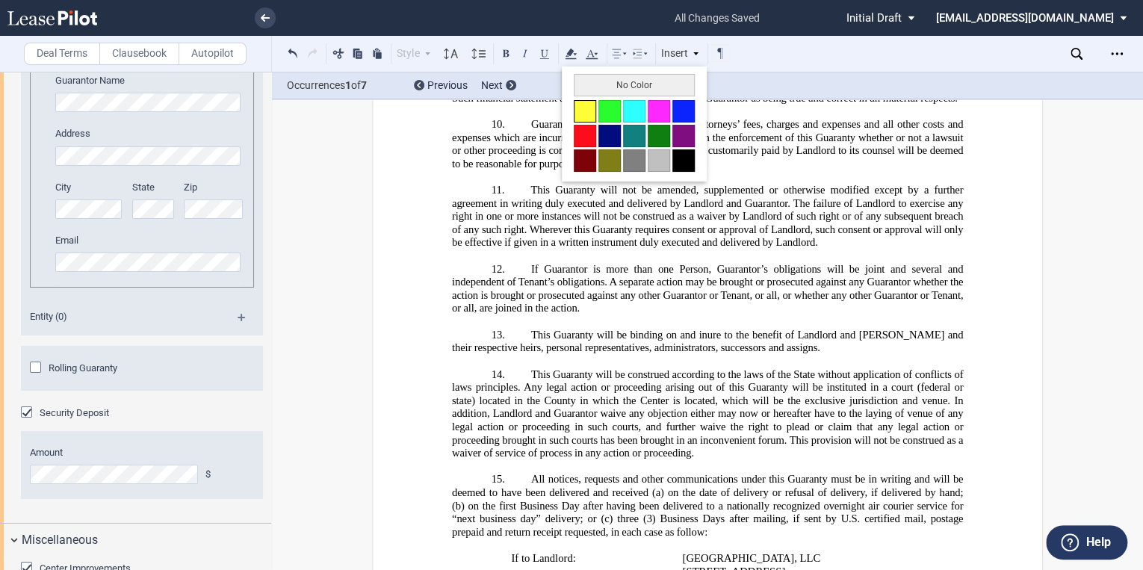
click at [577, 107] on button at bounding box center [584, 111] width 22 height 22
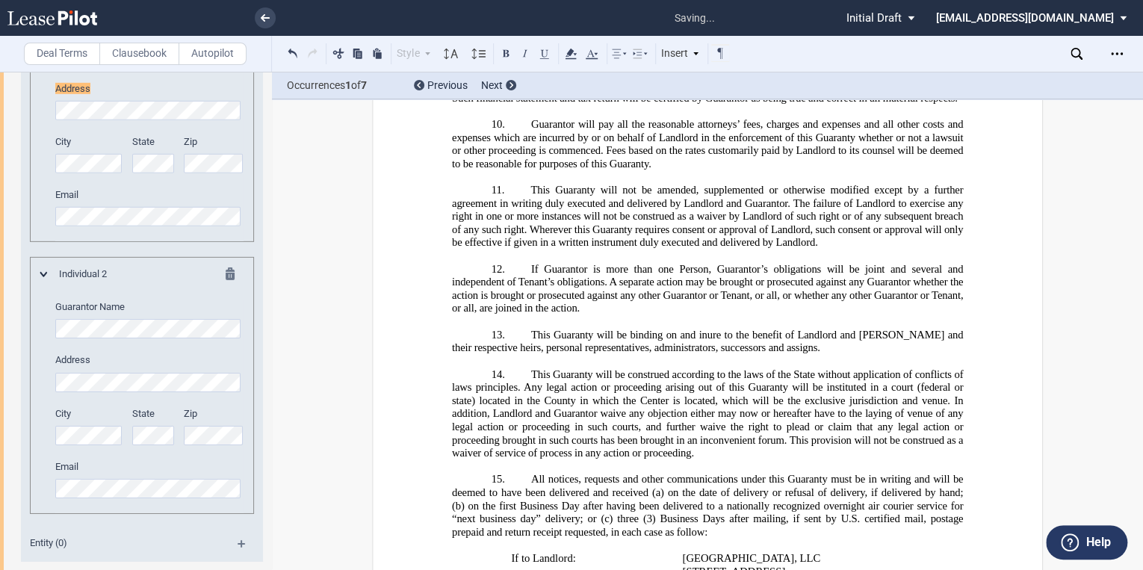
drag, startPoint x: 818, startPoint y: 349, endPoint x: 798, endPoint y: 388, distance: 43.4
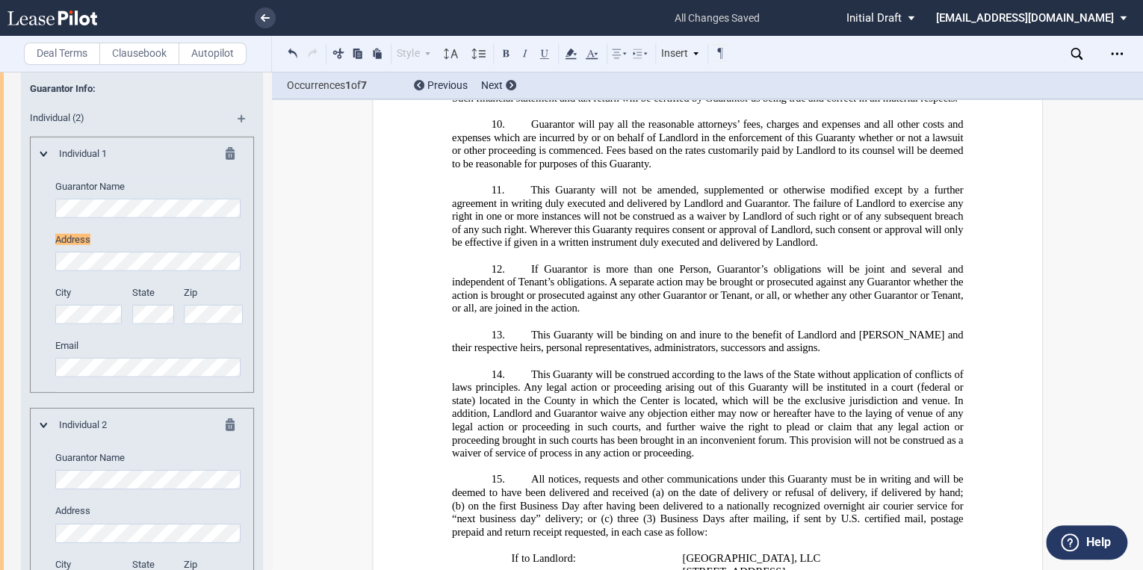
drag, startPoint x: 785, startPoint y: 393, endPoint x: 851, endPoint y: 395, distance: 66.5
drag, startPoint x: 780, startPoint y: 392, endPoint x: 868, endPoint y: 397, distance: 87.5
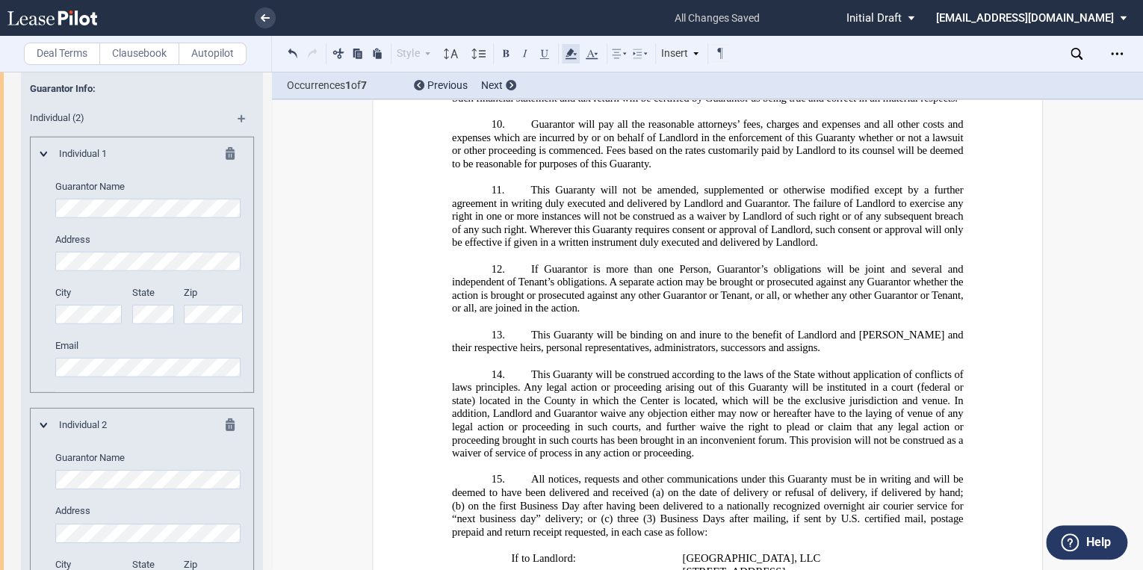
click at [565, 52] on icon at bounding box center [571, 54] width 18 height 18
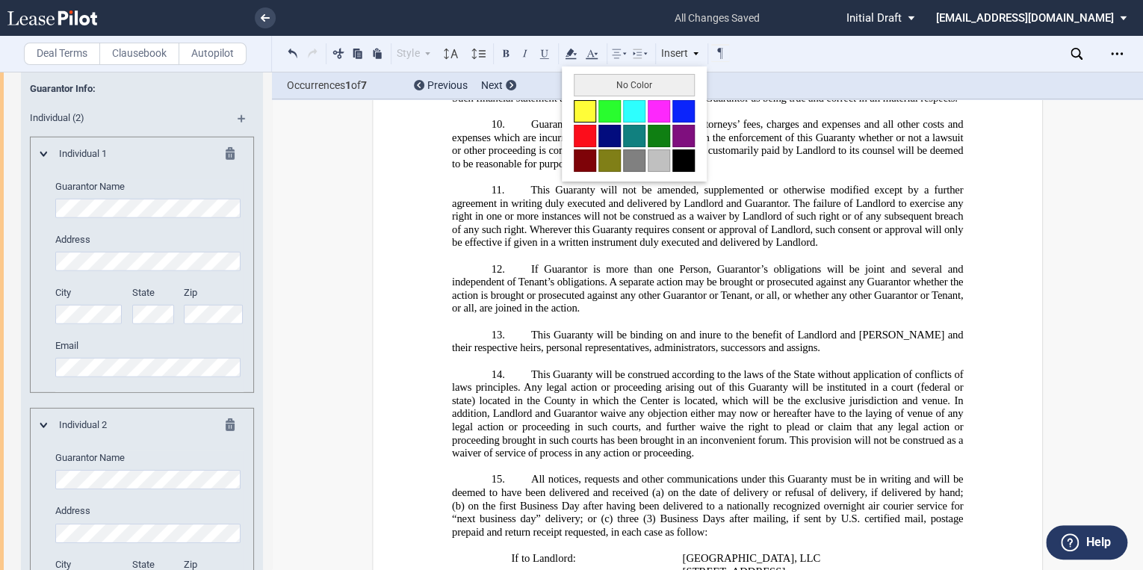
click at [580, 114] on button at bounding box center [584, 111] width 22 height 22
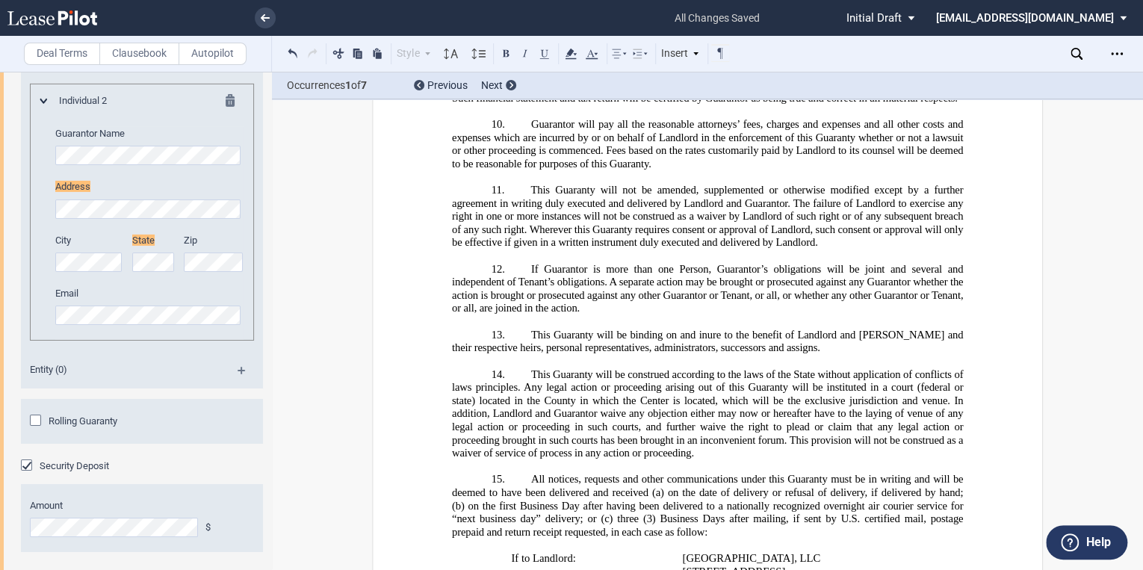
scroll to position [2395, 0]
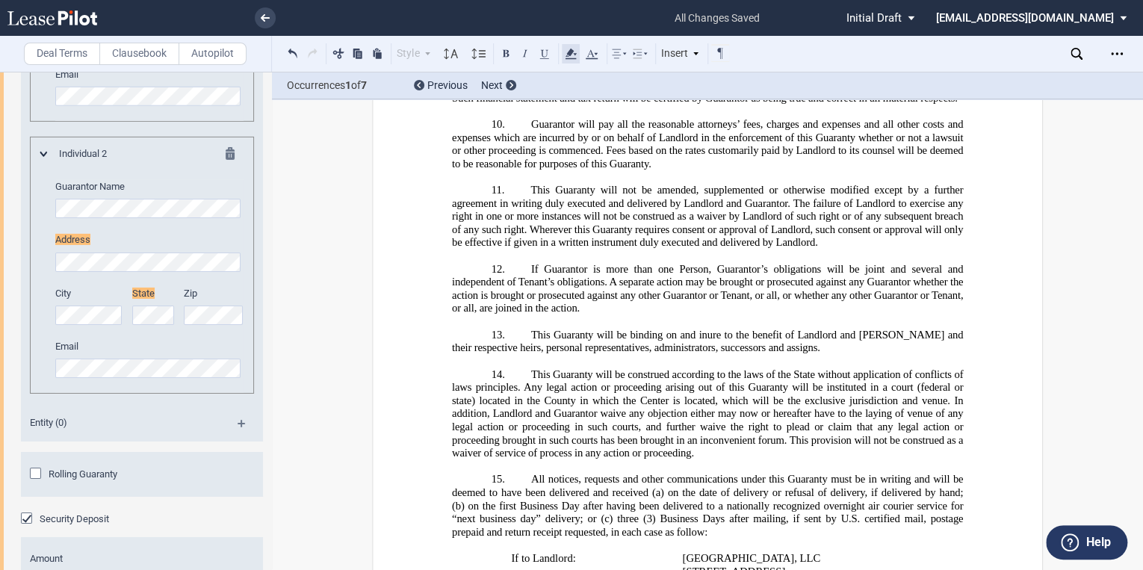
click at [573, 51] on use at bounding box center [570, 54] width 11 height 10
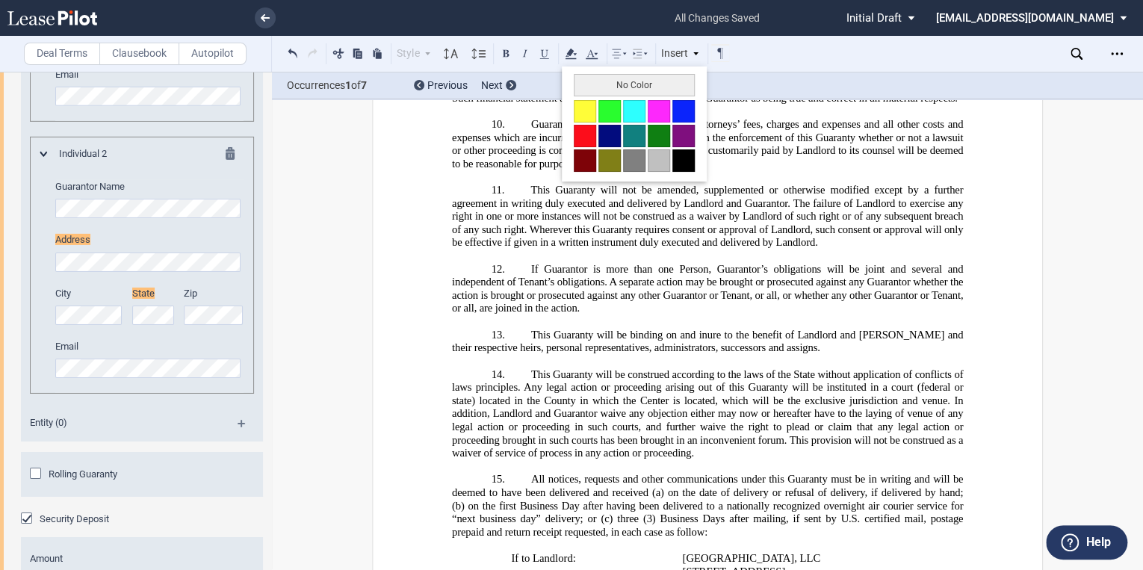
drag, startPoint x: 581, startPoint y: 110, endPoint x: 705, endPoint y: 151, distance: 130.6
click at [581, 109] on button at bounding box center [584, 111] width 22 height 22
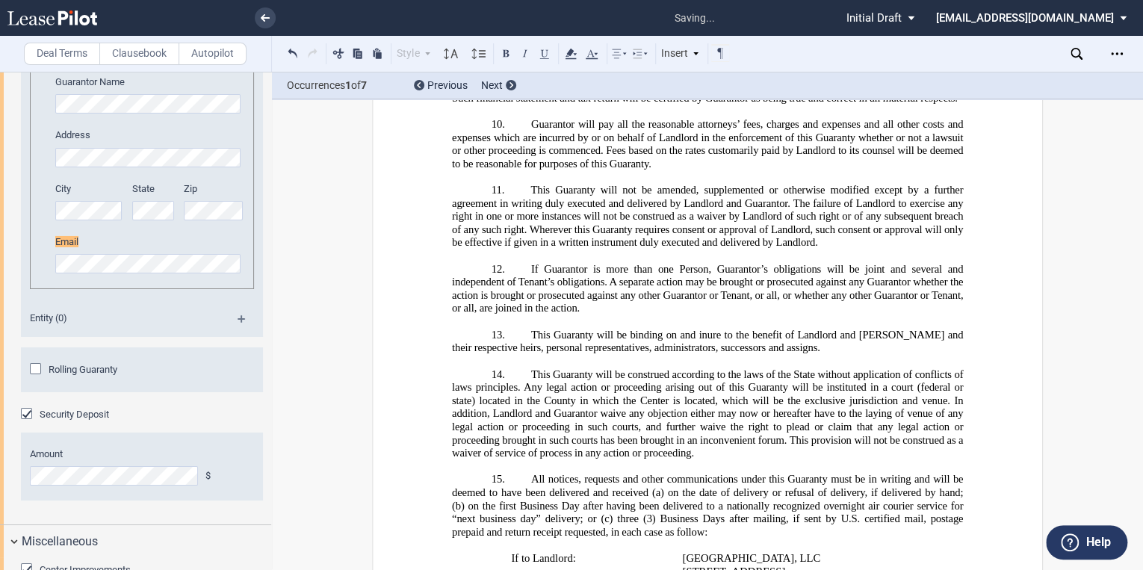
scroll to position [2501, 0]
click at [568, 52] on icon at bounding box center [571, 54] width 18 height 18
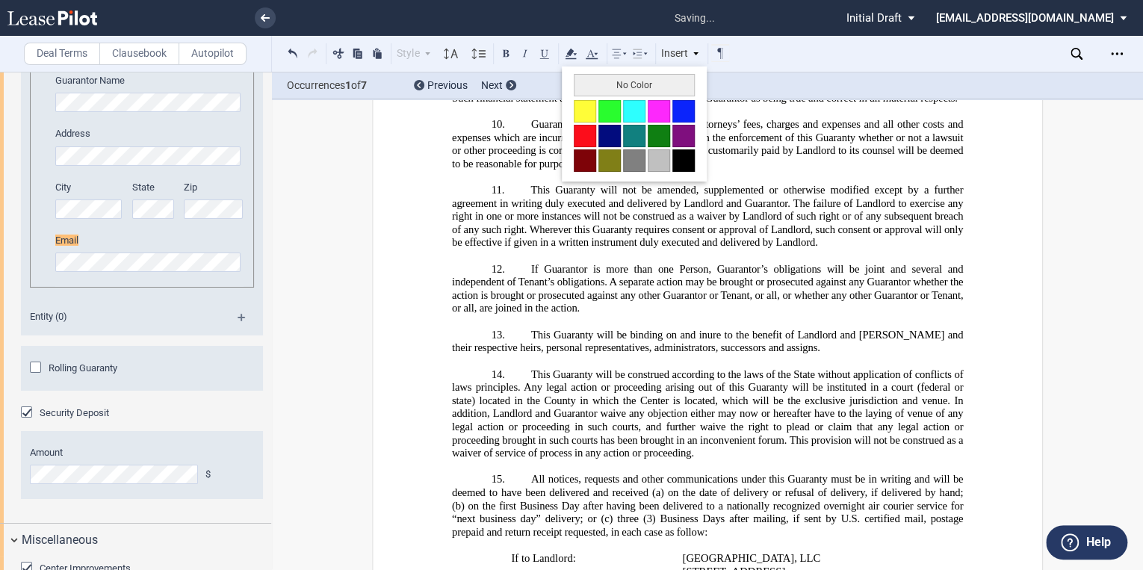
drag, startPoint x: 582, startPoint y: 111, endPoint x: 830, endPoint y: 209, distance: 267.2
click at [582, 110] on button at bounding box center [584, 111] width 22 height 22
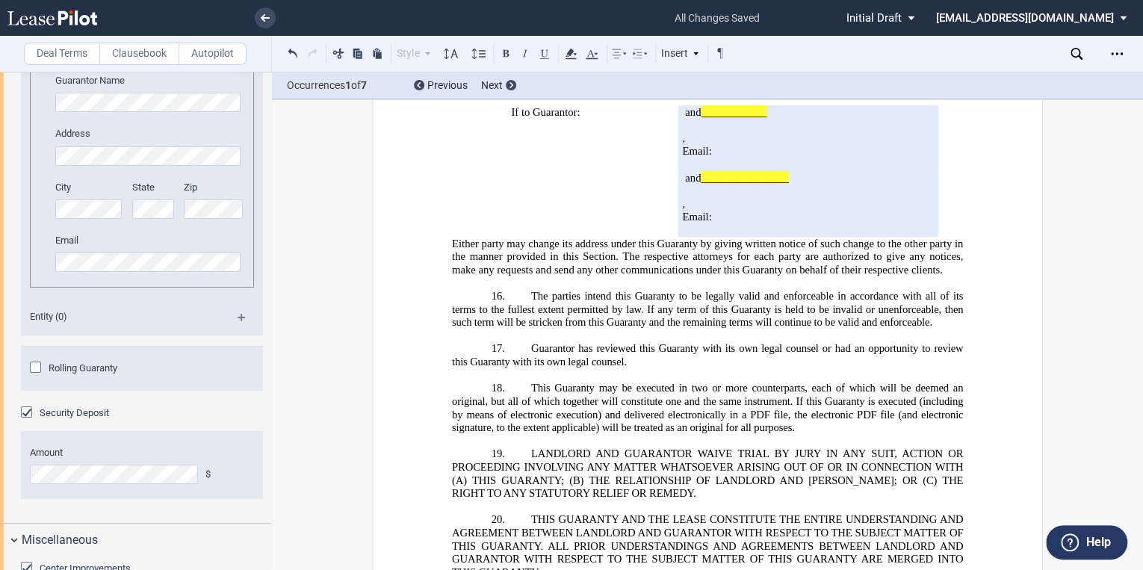
scroll to position [37916, 0]
drag, startPoint x: 668, startPoint y: 433, endPoint x: 744, endPoint y: 429, distance: 76.3
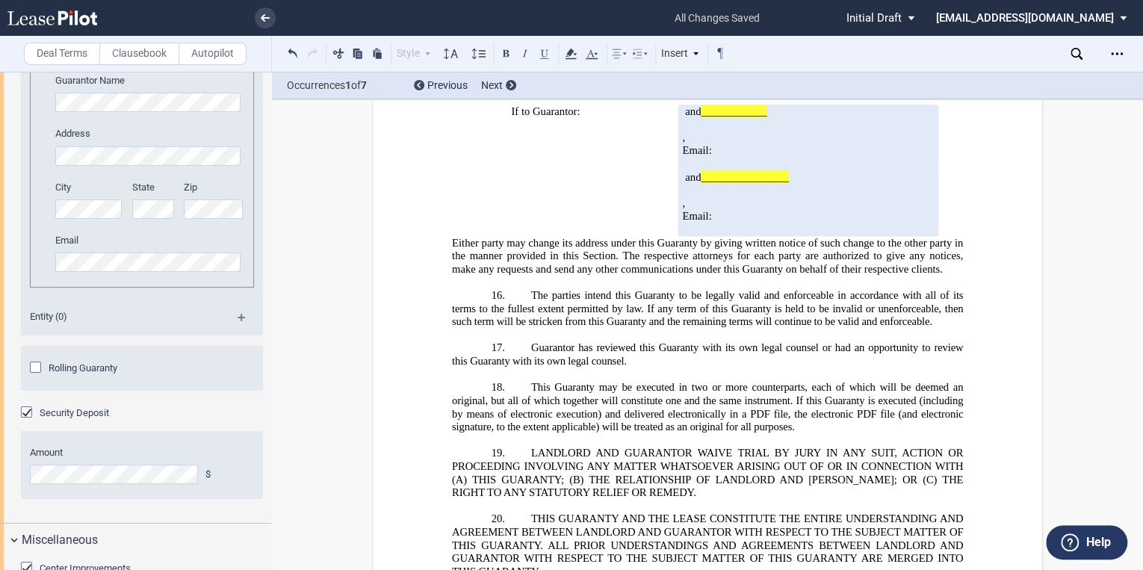
drag, startPoint x: 669, startPoint y: 449, endPoint x: 777, endPoint y: 448, distance: 107.5
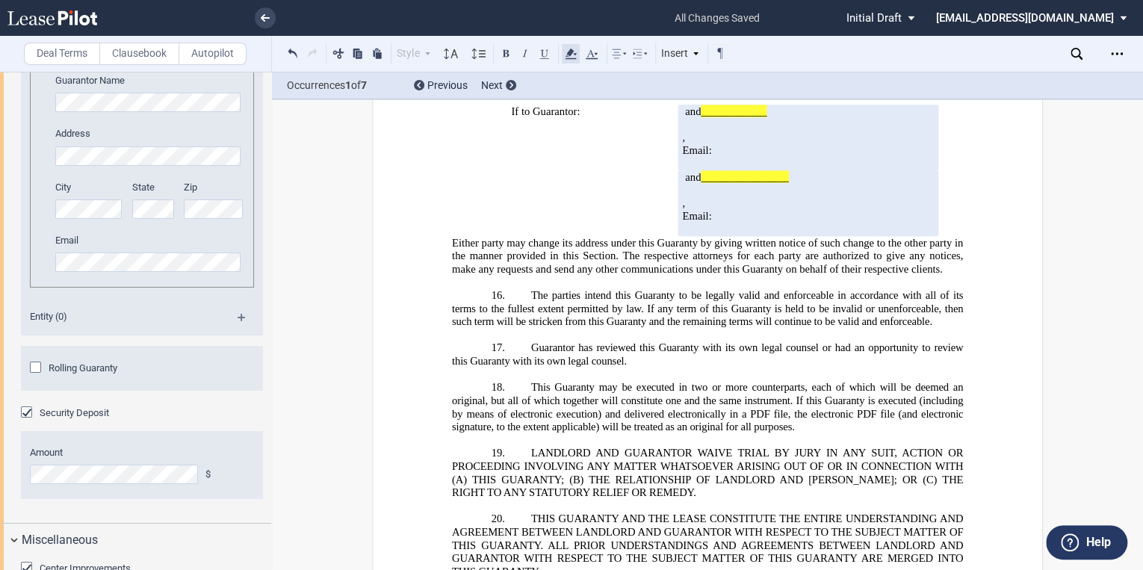
click at [568, 56] on use at bounding box center [570, 54] width 11 height 10
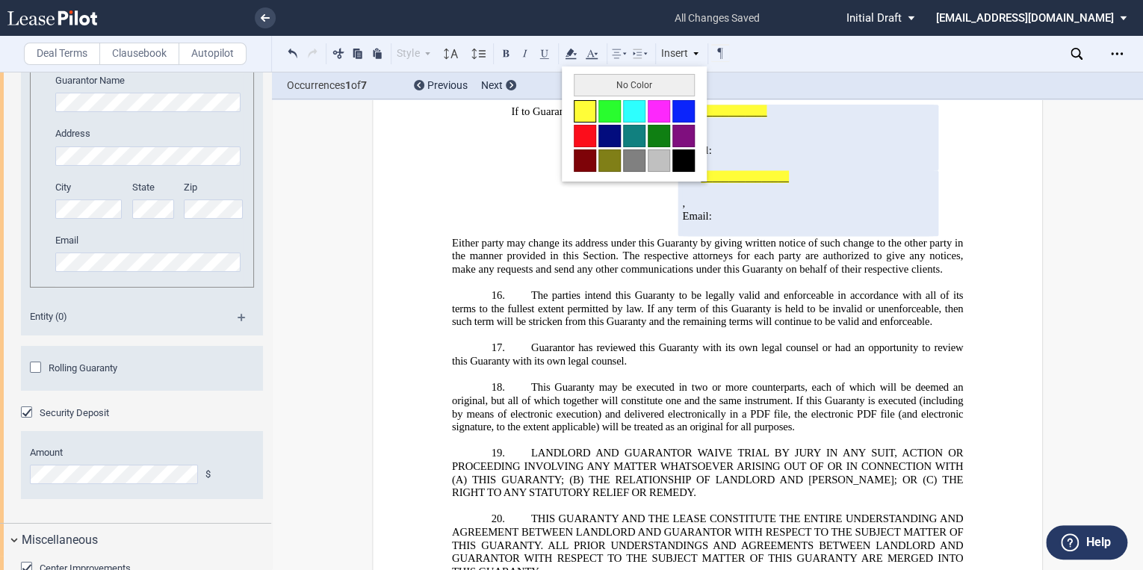
click at [580, 108] on button at bounding box center [584, 111] width 22 height 22
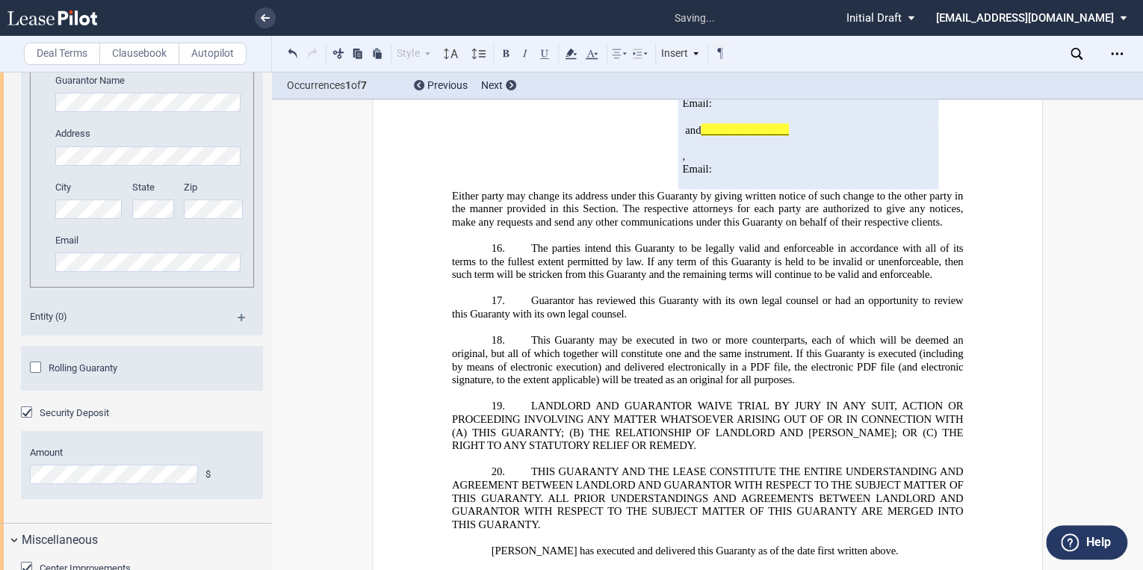
scroll to position [37968, 0]
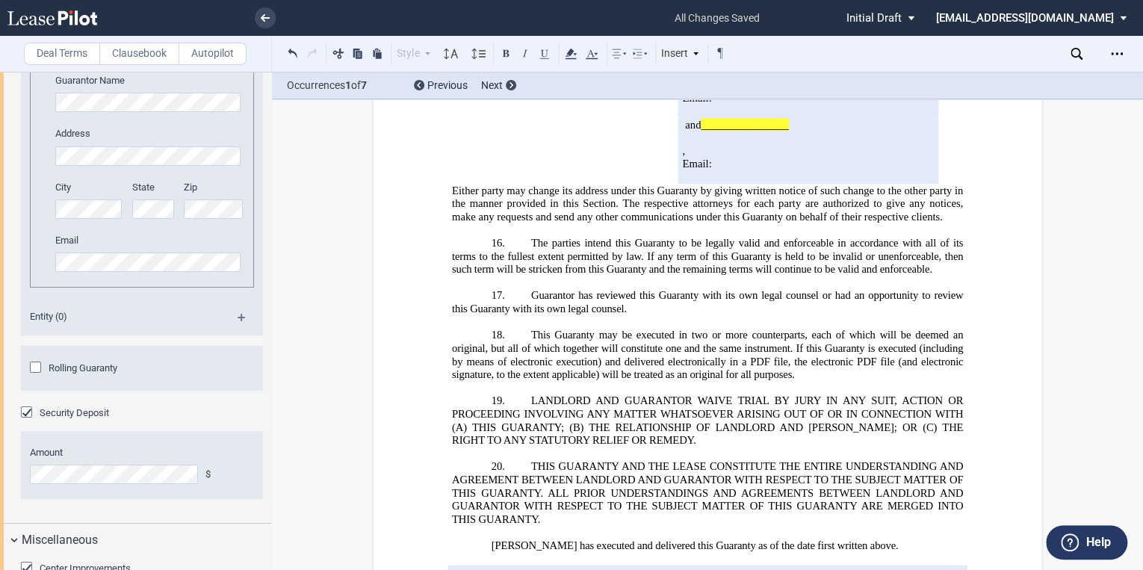
drag, startPoint x: 671, startPoint y: 498, endPoint x: 750, endPoint y: 500, distance: 78.4
drag, startPoint x: 562, startPoint y: 56, endPoint x: 571, endPoint y: 56, distance: 8.2
click at [568, 56] on icon at bounding box center [571, 54] width 18 height 18
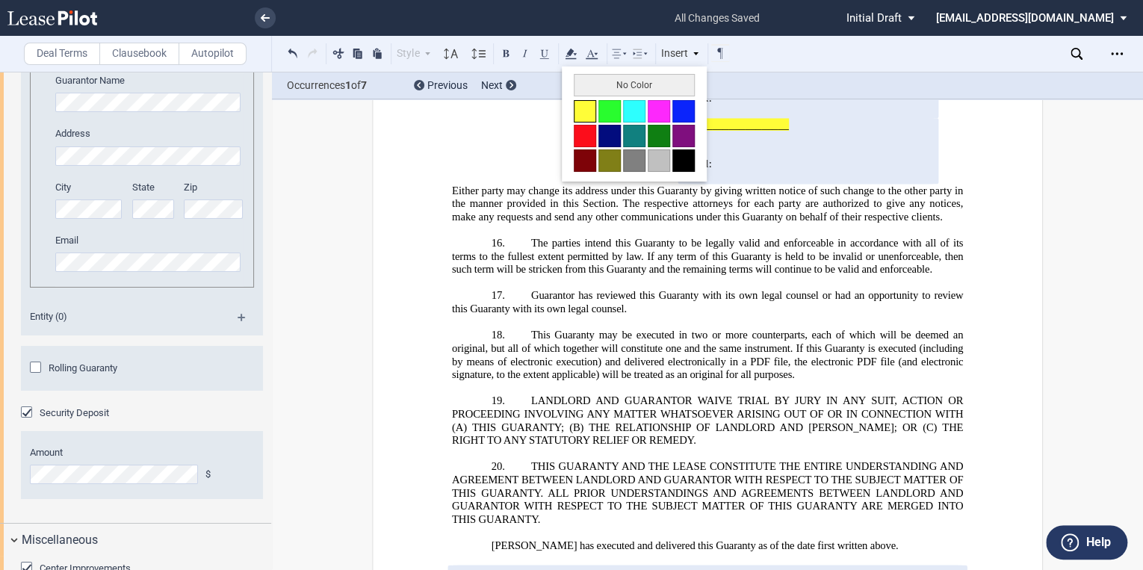
click at [587, 114] on button at bounding box center [584, 111] width 22 height 22
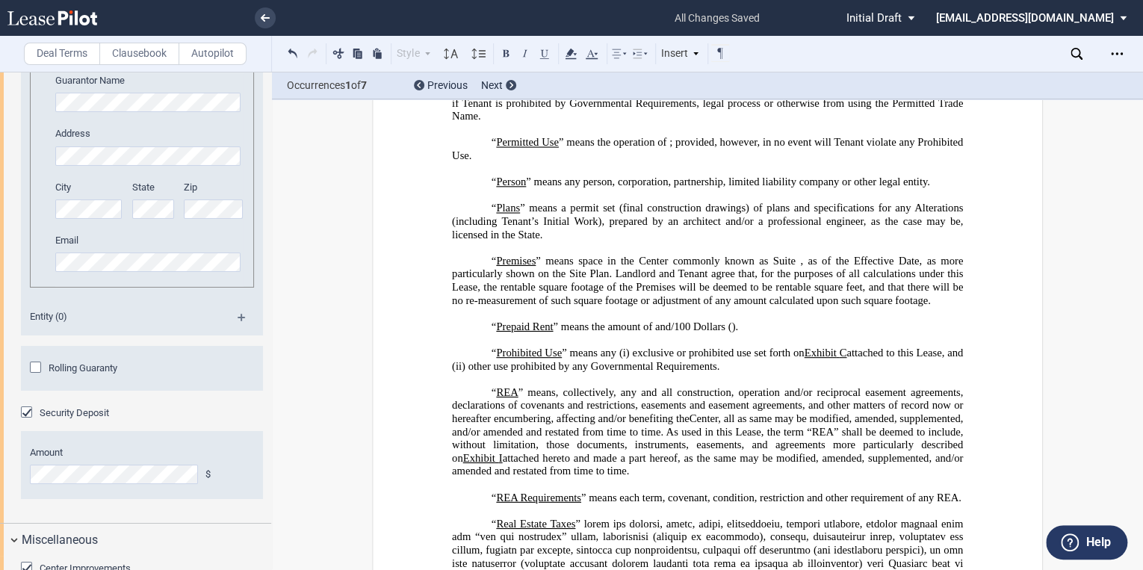
scroll to position [3742, 0]
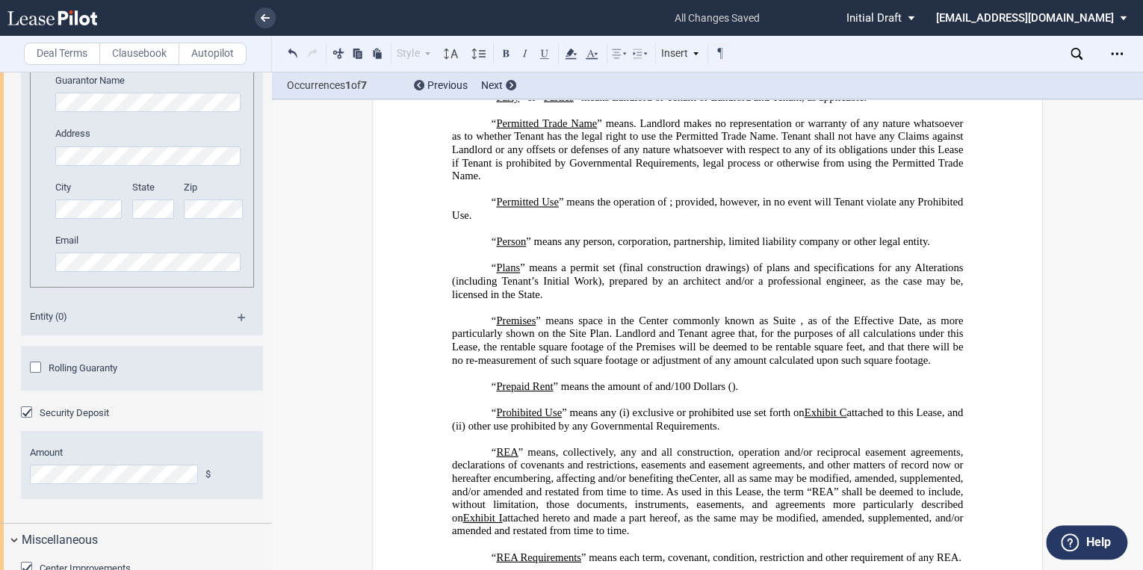
click at [137, 63] on label "Clausebook" at bounding box center [139, 54] width 80 height 22
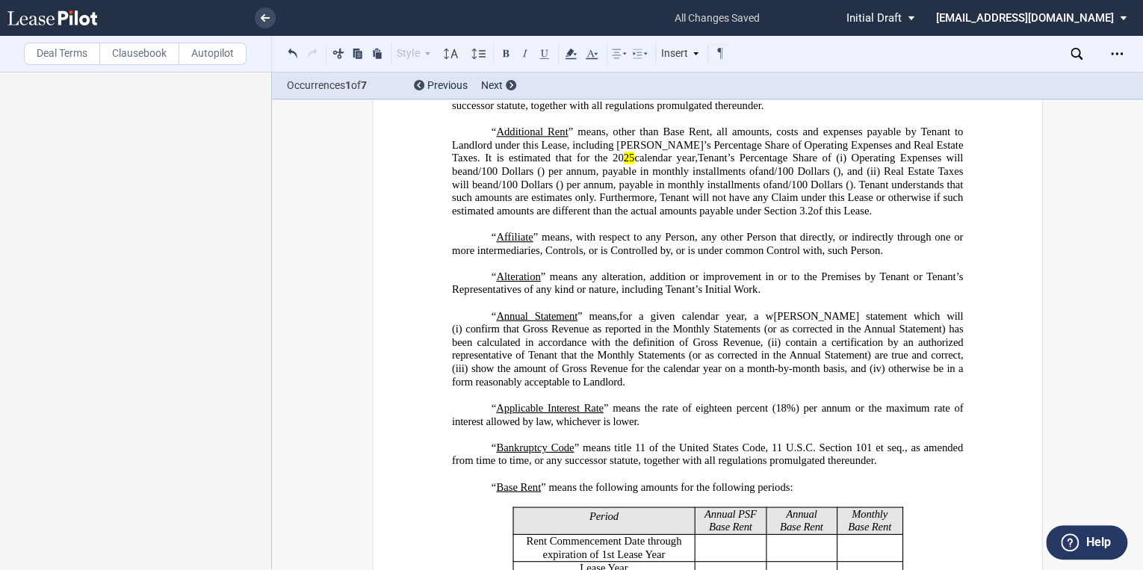
scroll to position [0, 0]
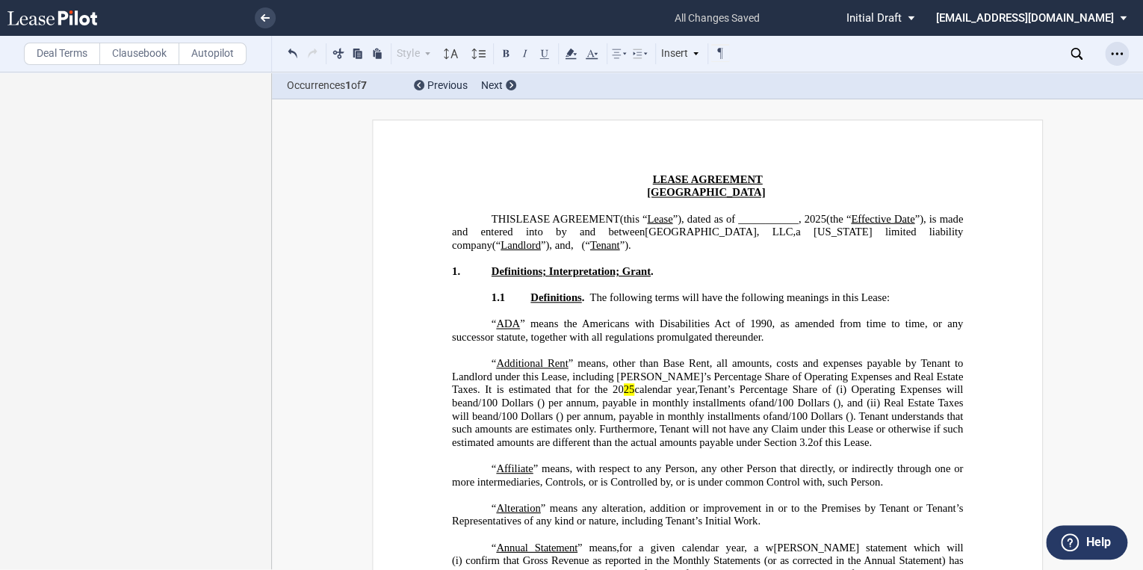
click at [1111, 57] on icon "Open Lease options menu" at bounding box center [1116, 54] width 12 height 12
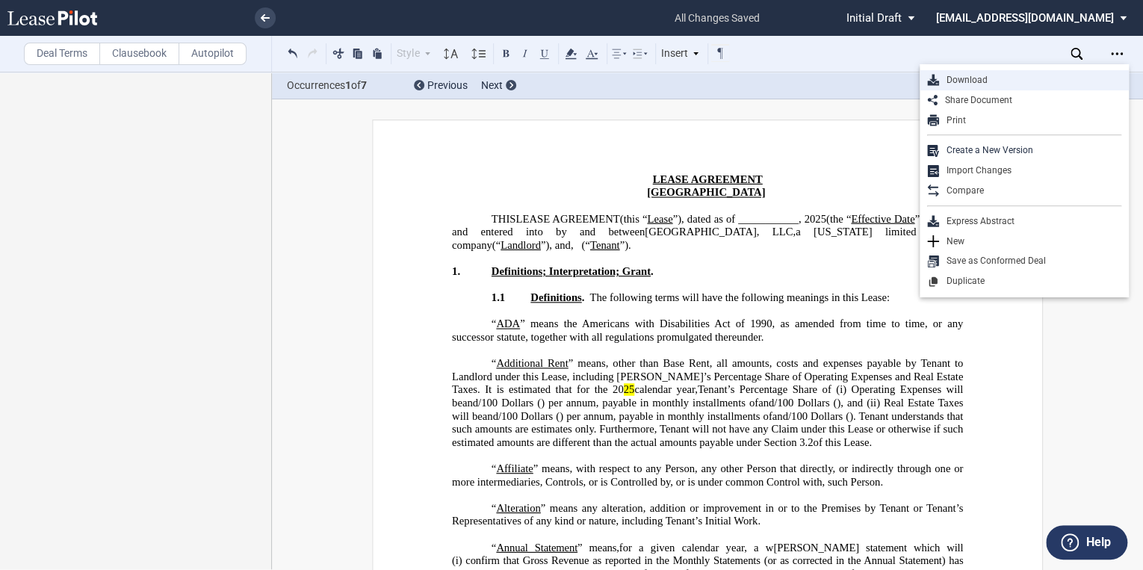
click at [984, 82] on div "Download" at bounding box center [1030, 80] width 182 height 13
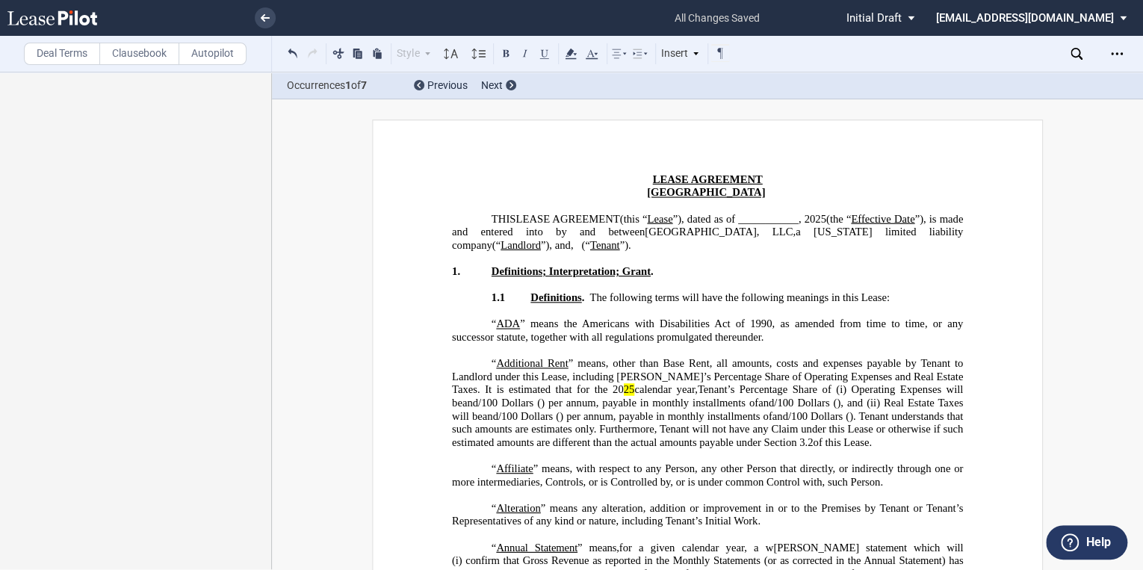
click at [787, 98] on div "Occurrences 1 of 7 Previous Next" at bounding box center [707, 85] width 871 height 27
click at [56, 28] on link at bounding box center [78, 18] width 142 height 36
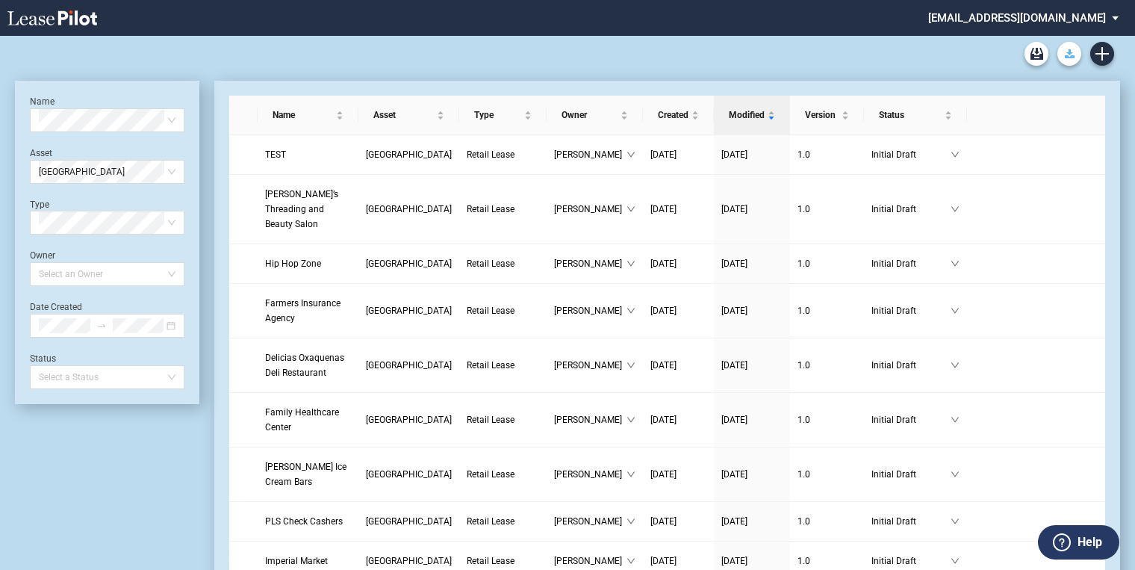
click at [1073, 60] on button "Download Blank Form" at bounding box center [1069, 54] width 24 height 24
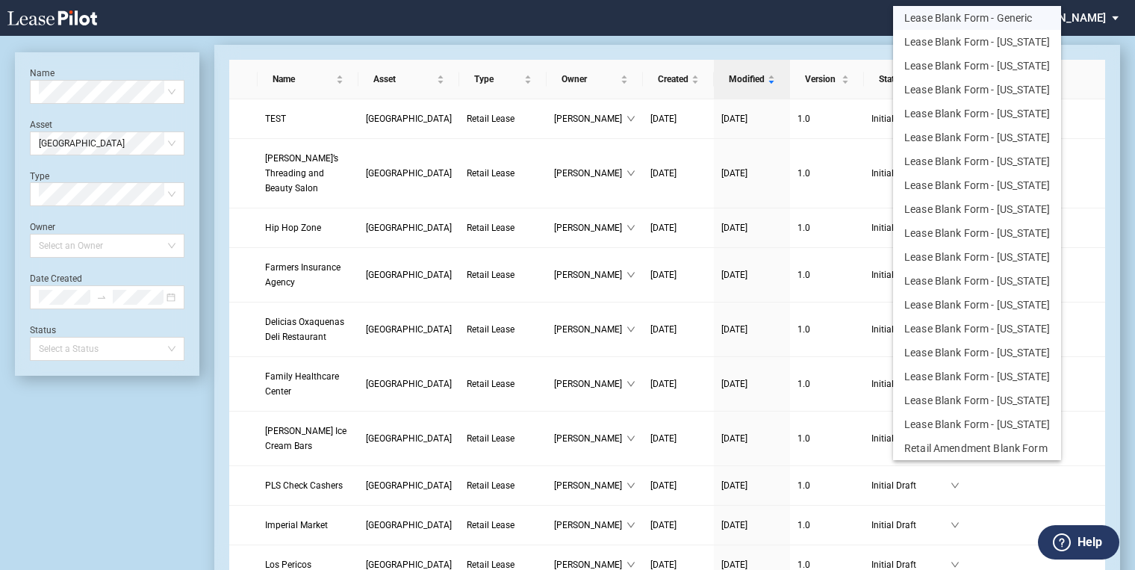
click at [1004, 19] on button "Lease Blank Form - Generic" at bounding box center [977, 18] width 168 height 24
